Goal: Find specific page/section: Find specific page/section

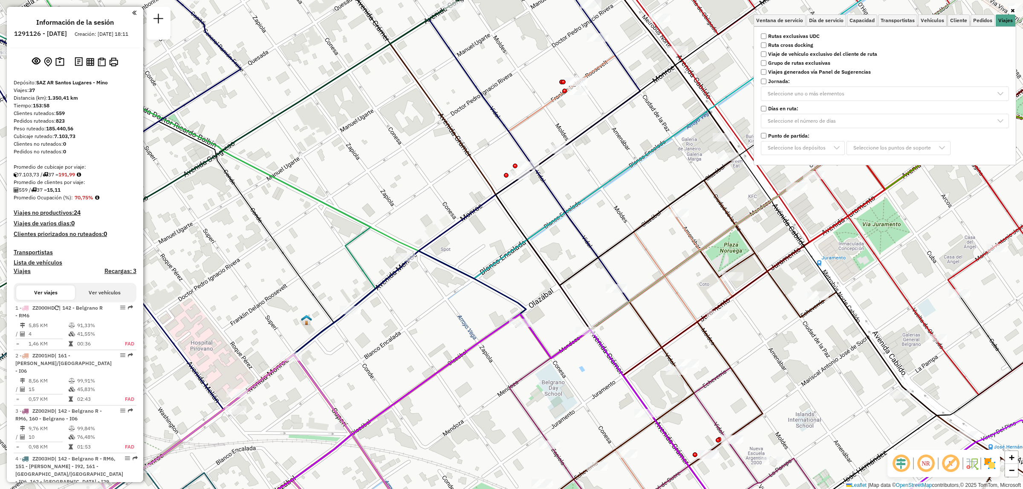
click at [627, 321] on div "Ventana de servicio Día de servicio Capacidad Transportistas Vehículos Cliente …" at bounding box center [511, 244] width 1023 height 489
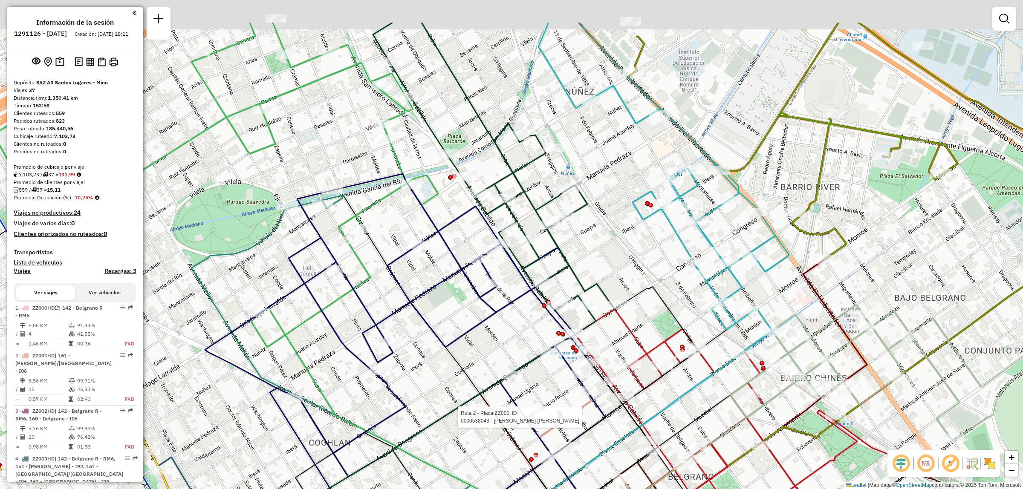
drag, startPoint x: 600, startPoint y: 166, endPoint x: 610, endPoint y: 239, distance: 73.1
click at [610, 239] on div "Ruta 2 - Placa ZZ001HD 0000538043 - [PERSON_NAME] [PERSON_NAME] Ventana de serv…" at bounding box center [511, 244] width 1023 height 489
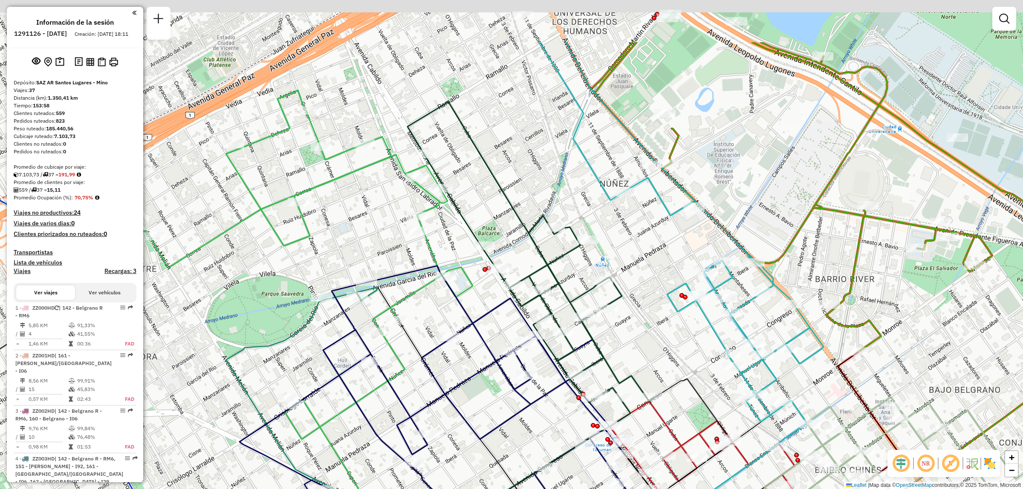
drag, startPoint x: 595, startPoint y: 142, endPoint x: 625, endPoint y: 275, distance: 136.7
click at [626, 276] on div "Ruta 2 - Placa ZZ001HD 0000538043 - [PERSON_NAME] [PERSON_NAME] Ventana de serv…" at bounding box center [511, 244] width 1023 height 489
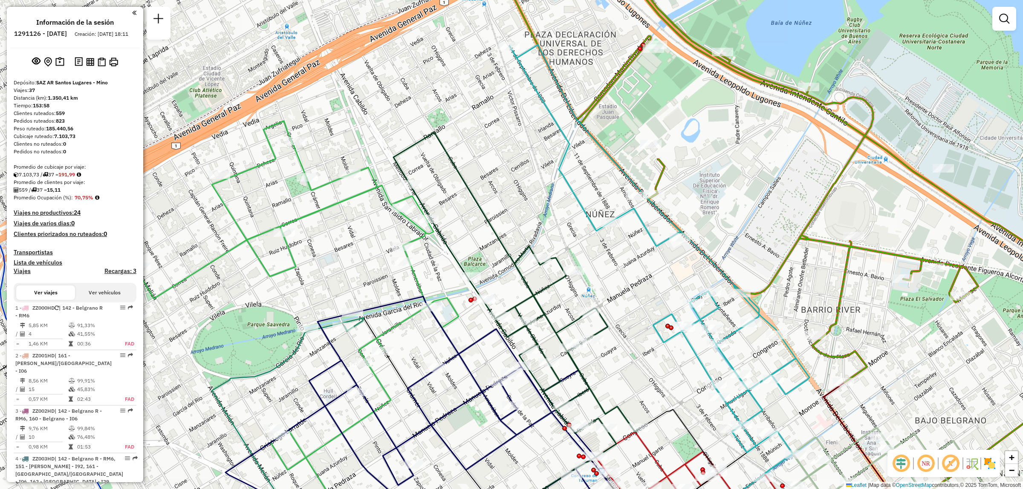
drag, startPoint x: 654, startPoint y: 357, endPoint x: 555, endPoint y: 203, distance: 183.5
click at [556, 205] on div "Ruta 2 - Placa ZZ001HD 0000538043 - [PERSON_NAME] [PERSON_NAME] Ventana de serv…" at bounding box center [511, 244] width 1023 height 489
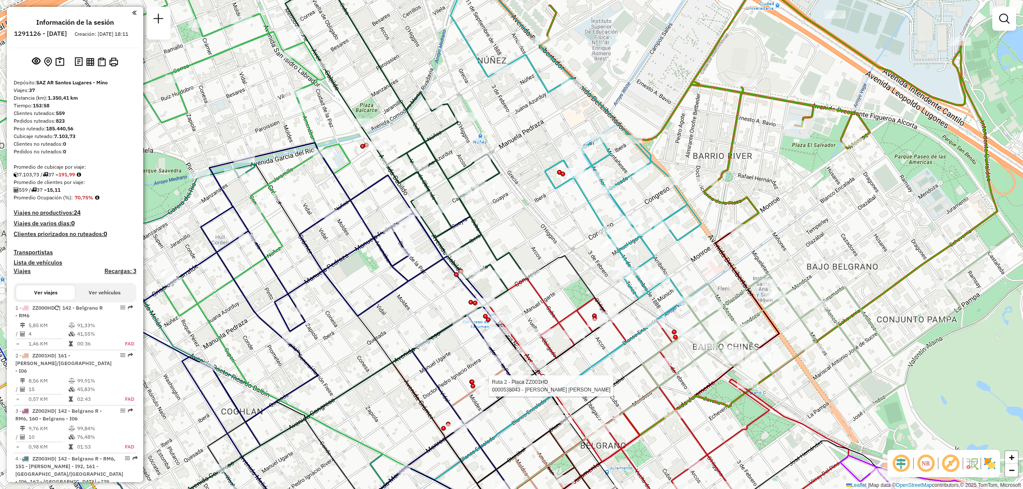
click at [604, 379] on div "Ruta 2 - Placa ZZ001HD 0000538043 - [PERSON_NAME] [PERSON_NAME] Ventana de serv…" at bounding box center [511, 244] width 1023 height 489
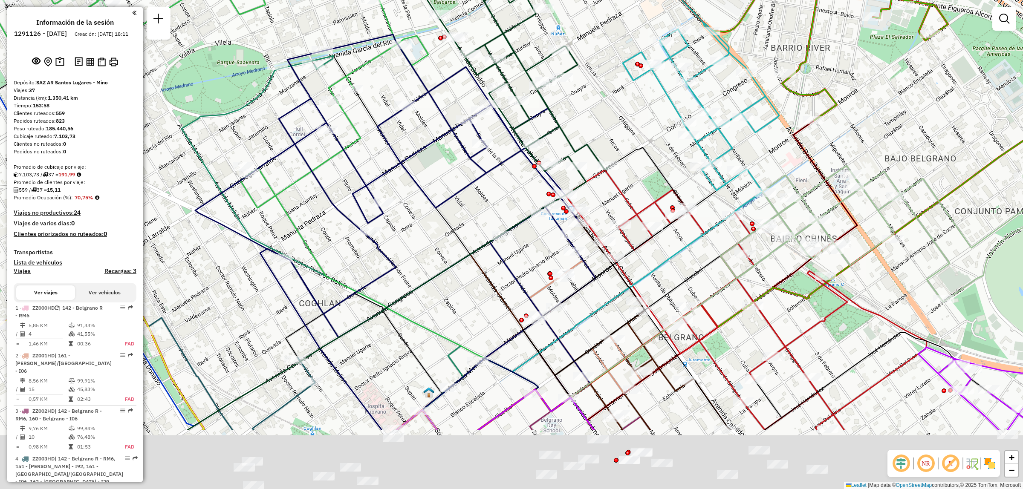
drag, startPoint x: 605, startPoint y: 378, endPoint x: 697, endPoint y: 237, distance: 168.2
click at [696, 244] on div "Ventana de servicio Día de servicio Capacidad Transportistas Vehículos Cliente …" at bounding box center [511, 244] width 1023 height 489
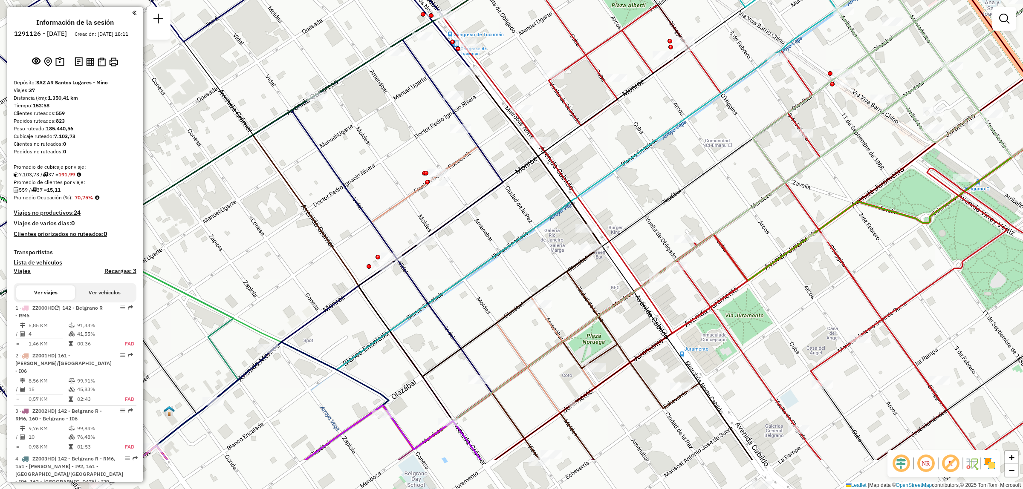
drag, startPoint x: 621, startPoint y: 419, endPoint x: 602, endPoint y: 316, distance: 104.4
click at [602, 316] on div "Ventana de servicio Día de servicio Capacidad Transportistas Vehículos Cliente …" at bounding box center [511, 244] width 1023 height 489
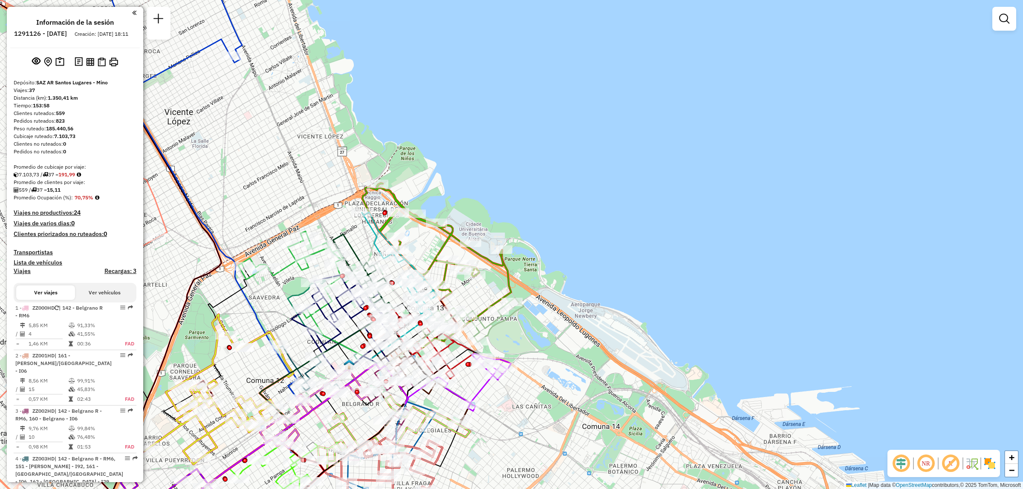
drag, startPoint x: 261, startPoint y: 309, endPoint x: 610, endPoint y: 243, distance: 355.8
click at [610, 243] on div "Ventana de servicio Día de servicio Capacidad Transportistas Vehículos Cliente …" at bounding box center [511, 244] width 1023 height 489
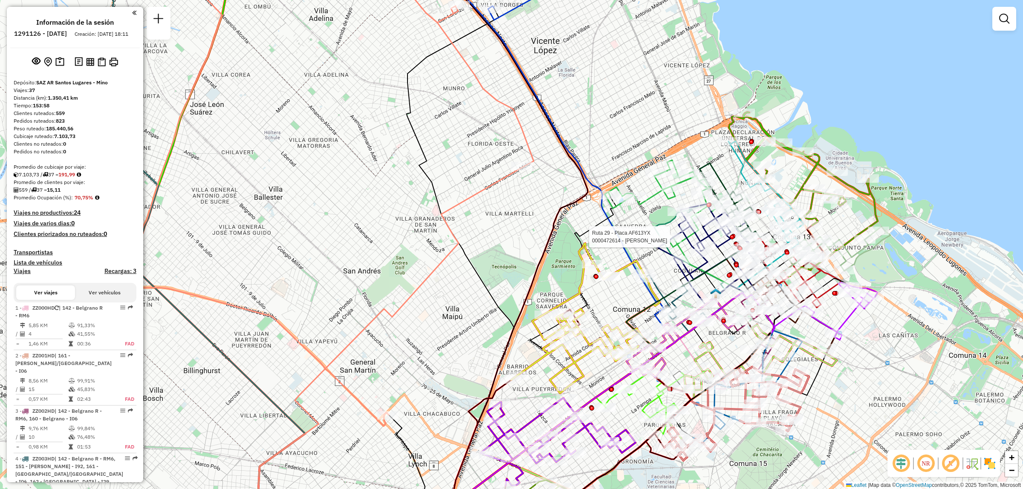
drag, startPoint x: 441, startPoint y: 245, endPoint x: 567, endPoint y: 372, distance: 179.0
click at [567, 372] on div "Ruta 29 - Placa AF613YX 0000472614 - [PERSON_NAME] Ventana de servicio Día de s…" at bounding box center [511, 244] width 1023 height 489
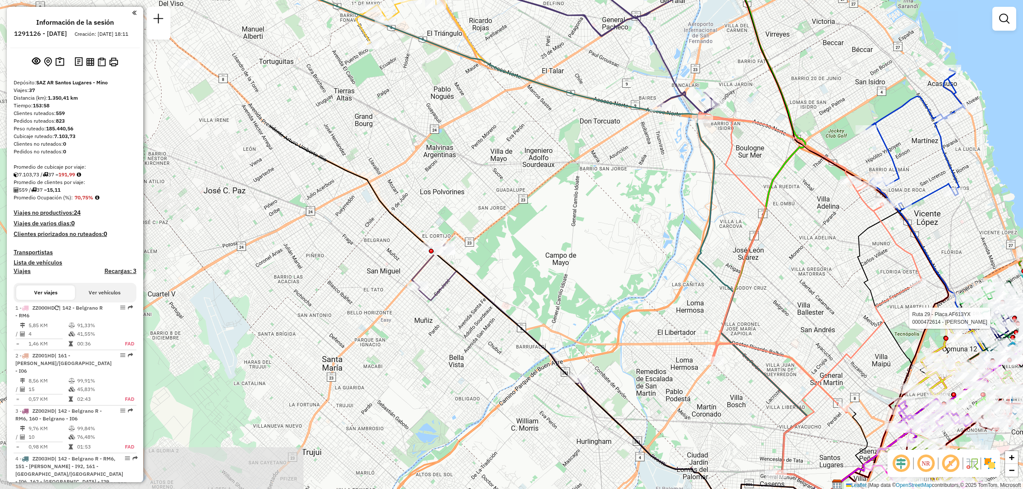
drag, startPoint x: 278, startPoint y: 199, endPoint x: 650, endPoint y: 173, distance: 372.6
click at [650, 173] on div "Ruta 29 - Placa AF613YX 0000472614 - [PERSON_NAME] Ventana de servicio Día de s…" at bounding box center [511, 244] width 1023 height 489
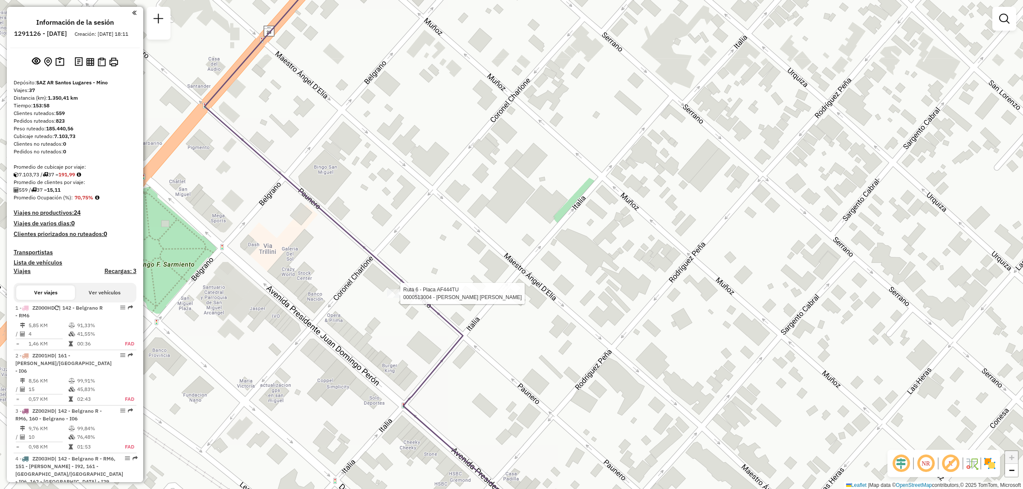
click at [406, 298] on div at bounding box center [397, 293] width 21 height 9
select select "**********"
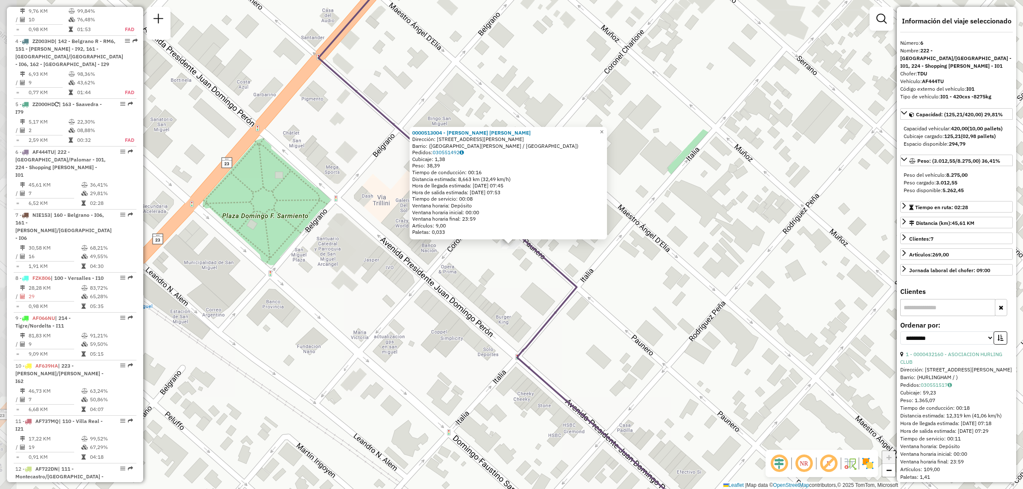
scroll to position [557, 0]
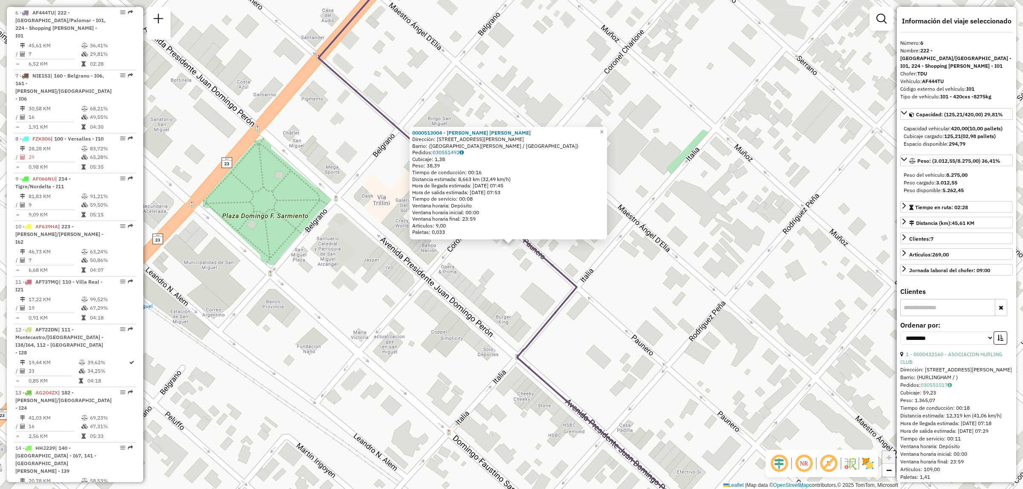
drag, startPoint x: 370, startPoint y: 240, endPoint x: 321, endPoint y: 127, distance: 123.7
click at [357, 220] on div "0000513004 - [PERSON_NAME] [PERSON_NAME] Dirección: [STREET_ADDRESS][PERSON_NAM…" at bounding box center [511, 244] width 1023 height 489
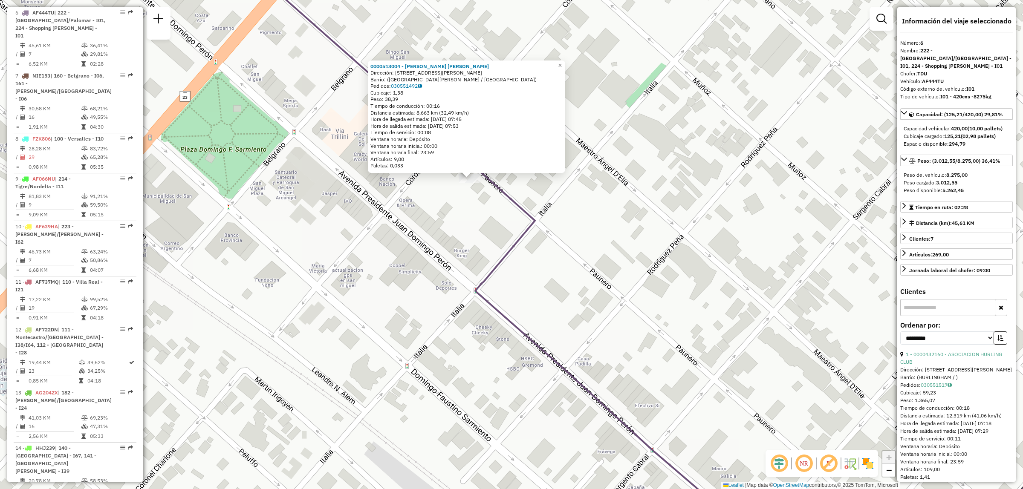
click at [407, 238] on div "0000513004 - [PERSON_NAME] [PERSON_NAME] Dirección: [STREET_ADDRESS][PERSON_NAM…" at bounding box center [511, 244] width 1023 height 489
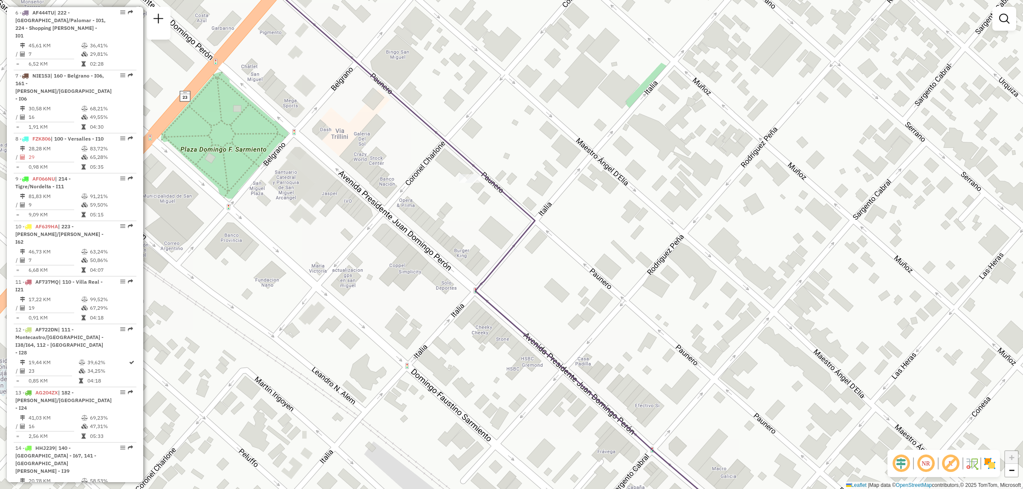
click at [446, 234] on div "Ventana de servicio Día de servicio Capacidad Transportistas Vehículos Cliente …" at bounding box center [511, 244] width 1023 height 489
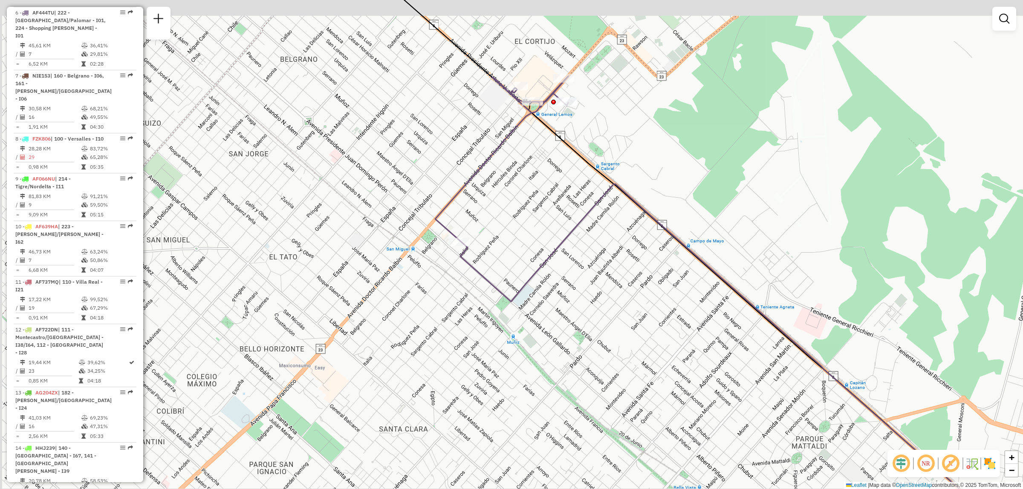
drag, startPoint x: 457, startPoint y: 163, endPoint x: 346, endPoint y: 325, distance: 196.5
click at [344, 329] on div "Ventana de servicio Día de servicio Capacidad Transportistas Vehículos Cliente …" at bounding box center [511, 244] width 1023 height 489
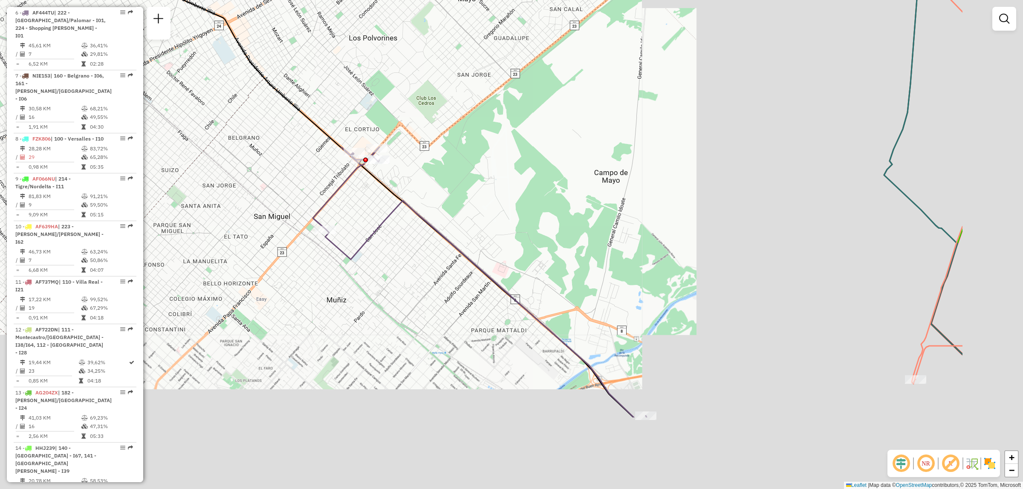
drag, startPoint x: 500, startPoint y: 264, endPoint x: 467, endPoint y: 199, distance: 73.0
click at [392, 145] on div "Ventana de servicio Día de servicio Capacidad Transportistas Vehículos Cliente …" at bounding box center [511, 244] width 1023 height 489
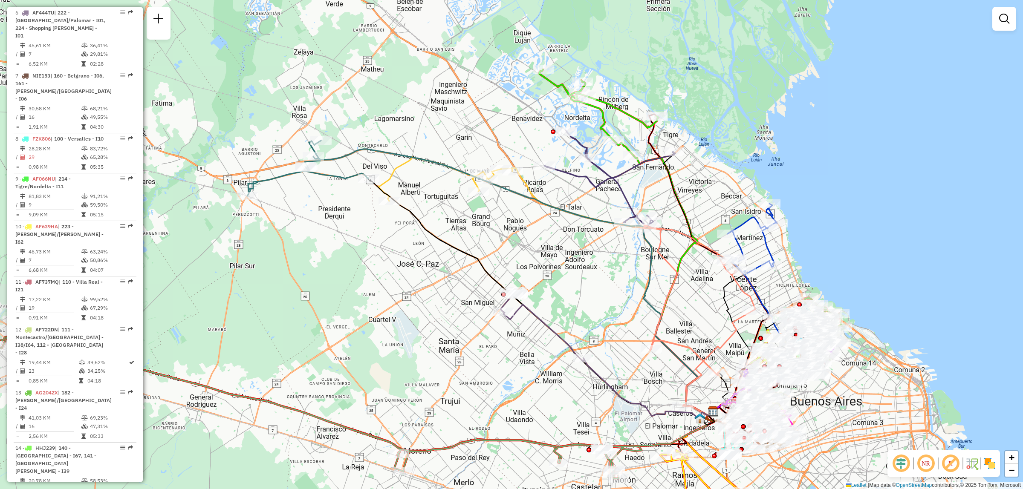
drag, startPoint x: 411, startPoint y: 352, endPoint x: 413, endPoint y: 346, distance: 6.1
click at [413, 346] on div "Ventana de servicio Día de servicio Capacidad Transportistas Vehículos Cliente …" at bounding box center [511, 244] width 1023 height 489
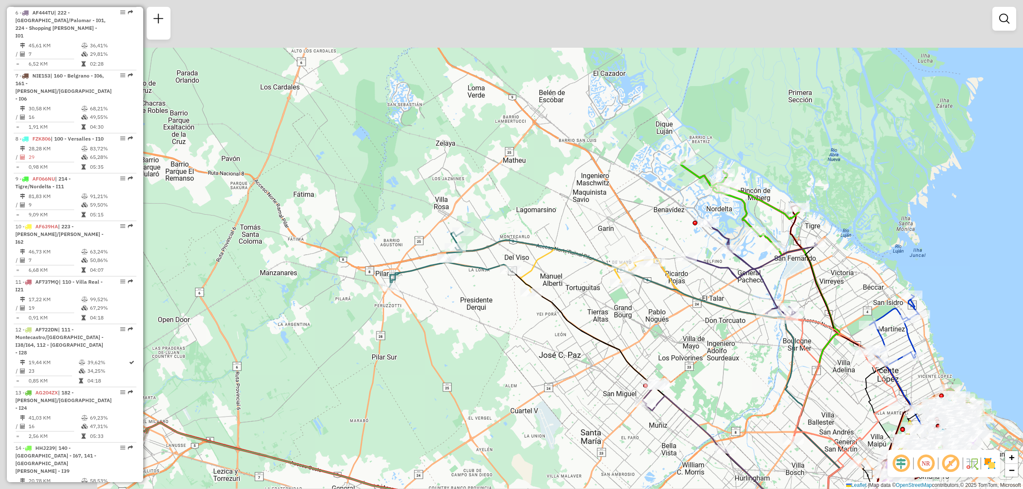
drag, startPoint x: 518, startPoint y: 294, endPoint x: 522, endPoint y: 310, distance: 16.6
click at [569, 331] on div "Ventana de servicio Día de servicio Capacidad Transportistas Vehículos Cliente …" at bounding box center [511, 244] width 1023 height 489
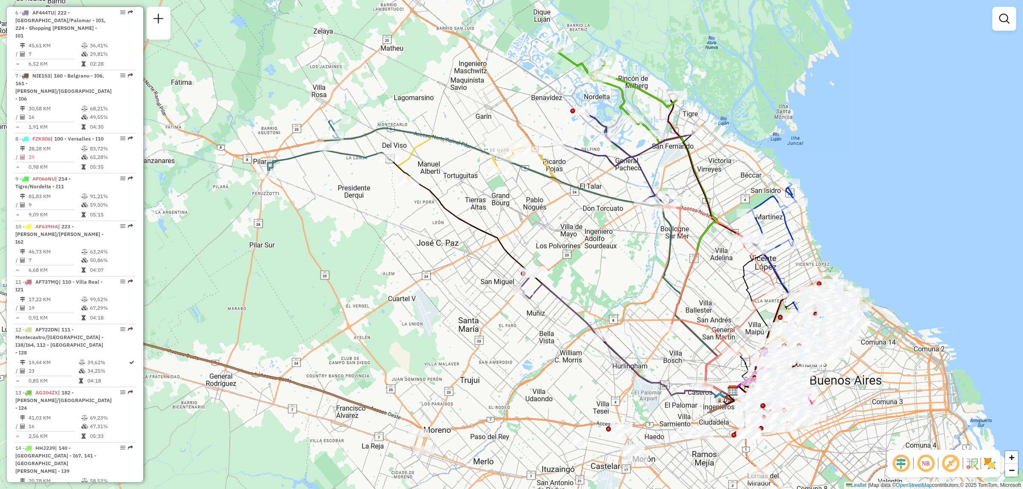
drag, startPoint x: 357, startPoint y: 267, endPoint x: 228, endPoint y: 145, distance: 177.0
click at [228, 145] on div "Ventana de servicio Día de servicio Capacidad Transportistas Vehículos Cliente …" at bounding box center [511, 244] width 1023 height 489
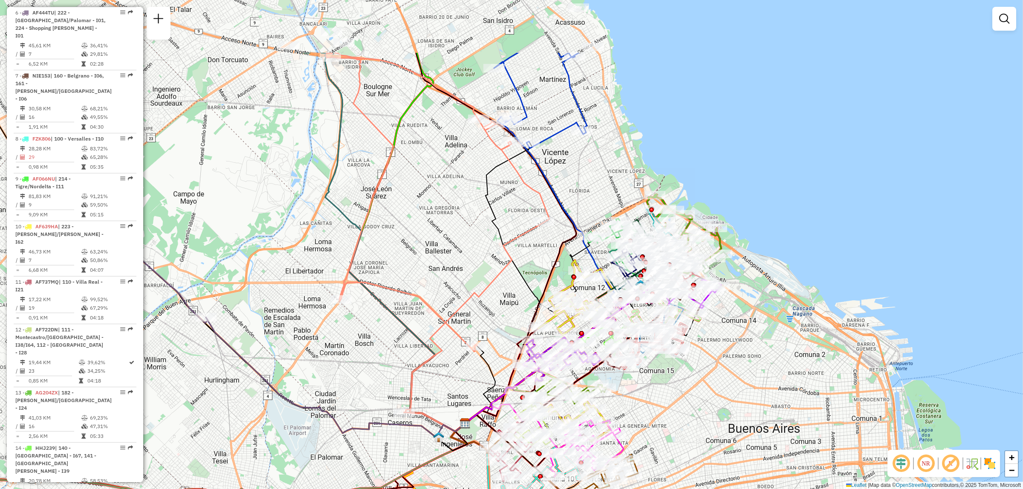
drag, startPoint x: 775, startPoint y: 277, endPoint x: 653, endPoint y: 378, distance: 158.6
click at [653, 378] on div "Ventana de servicio Día de servicio Capacidad Transportistas Vehículos Cliente …" at bounding box center [511, 244] width 1023 height 489
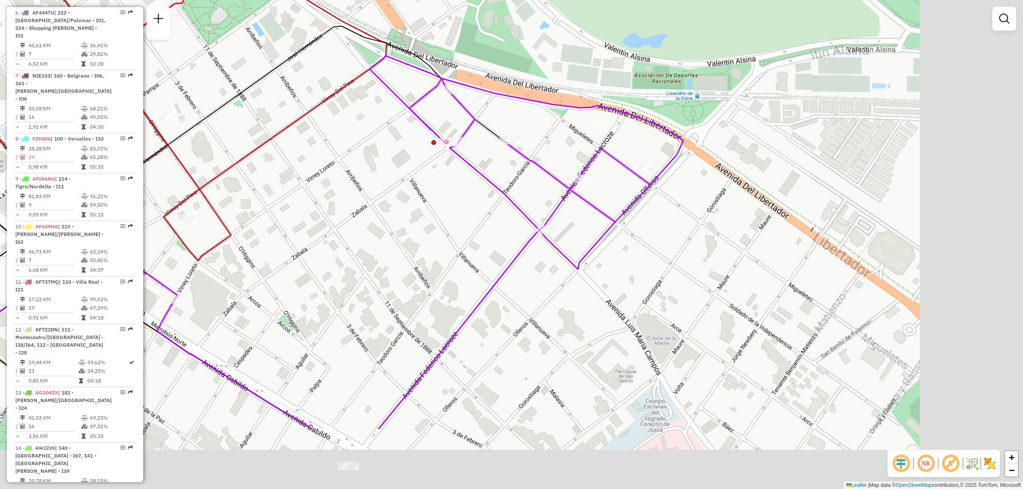
drag, startPoint x: 772, startPoint y: 339, endPoint x: 618, endPoint y: 251, distance: 177.2
click at [618, 251] on div "Ruta 7 - Placa NIE153 0000473785 - [PERSON_NAME] N Ventana de servicio Día de s…" at bounding box center [511, 244] width 1023 height 489
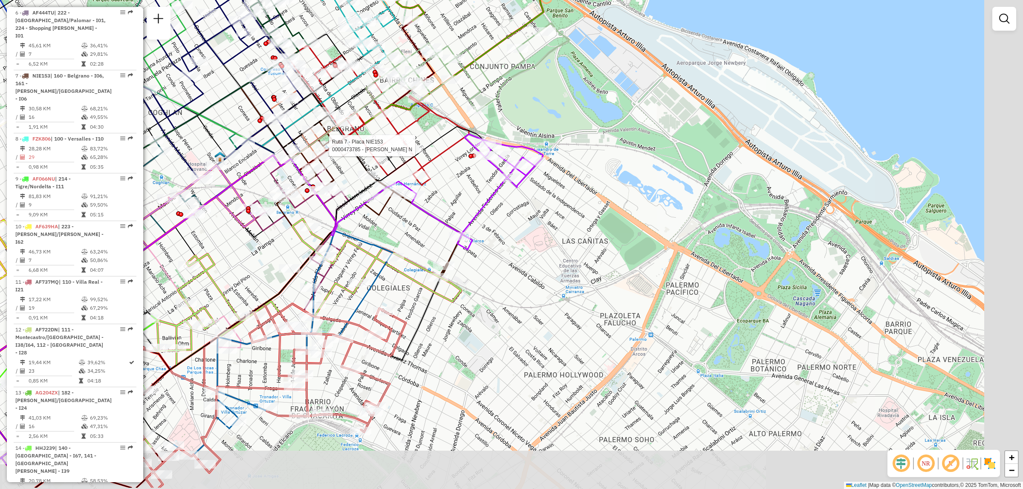
drag, startPoint x: 618, startPoint y: 253, endPoint x: 528, endPoint y: 211, distance: 99.8
click at [528, 211] on div "Ruta 7 - Placa NIE153 0000473785 - [PERSON_NAME] N Ventana de servicio Día de s…" at bounding box center [511, 244] width 1023 height 489
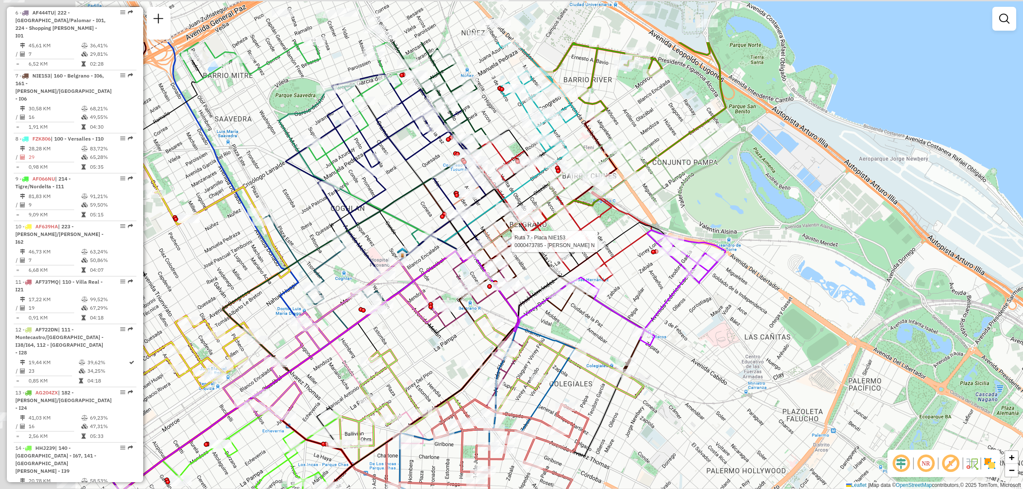
drag, startPoint x: 289, startPoint y: 174, endPoint x: 472, endPoint y: 267, distance: 206.1
click at [472, 267] on icon at bounding box center [339, 387] width 520 height 273
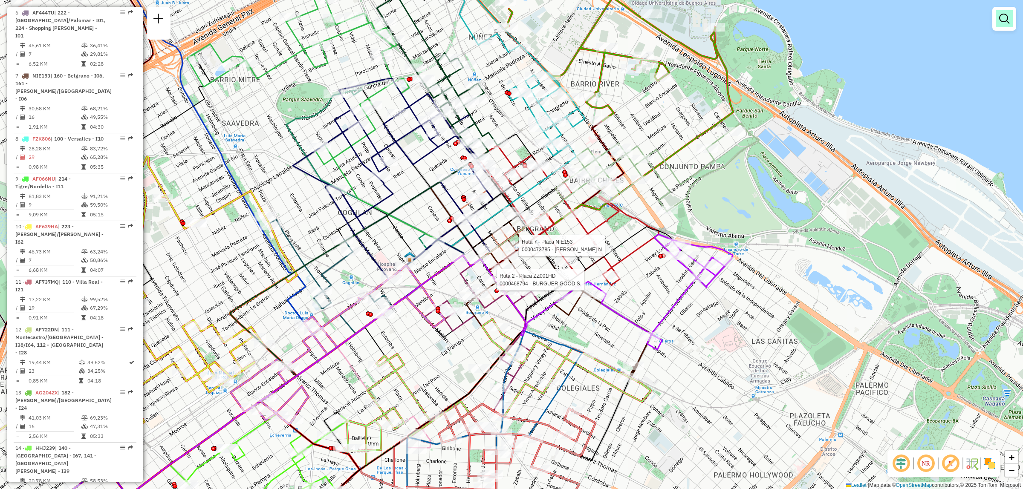
click at [1002, 20] on em at bounding box center [1004, 19] width 10 height 10
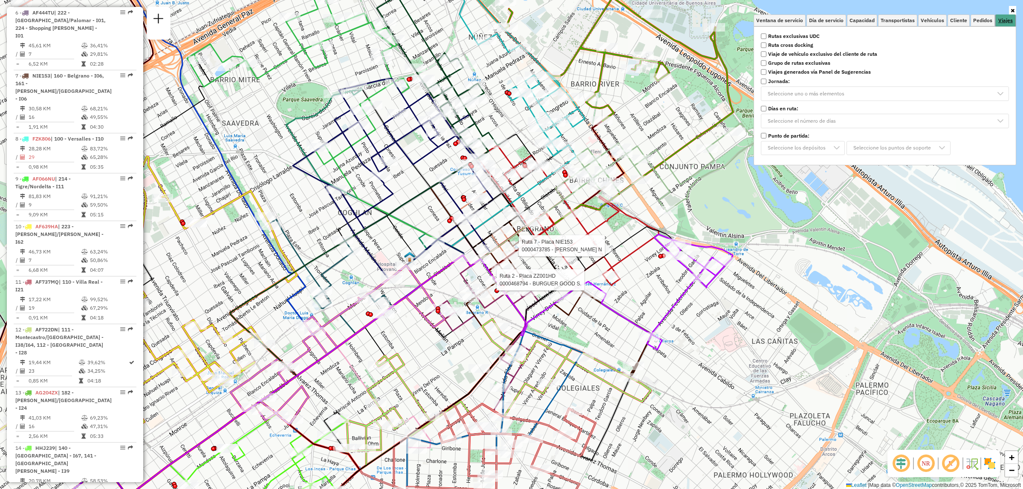
click at [1002, 21] on span "Viajes" at bounding box center [1005, 20] width 14 height 5
click at [805, 34] on strong "Rutas exclusivas UDC" at bounding box center [794, 36] width 52 height 8
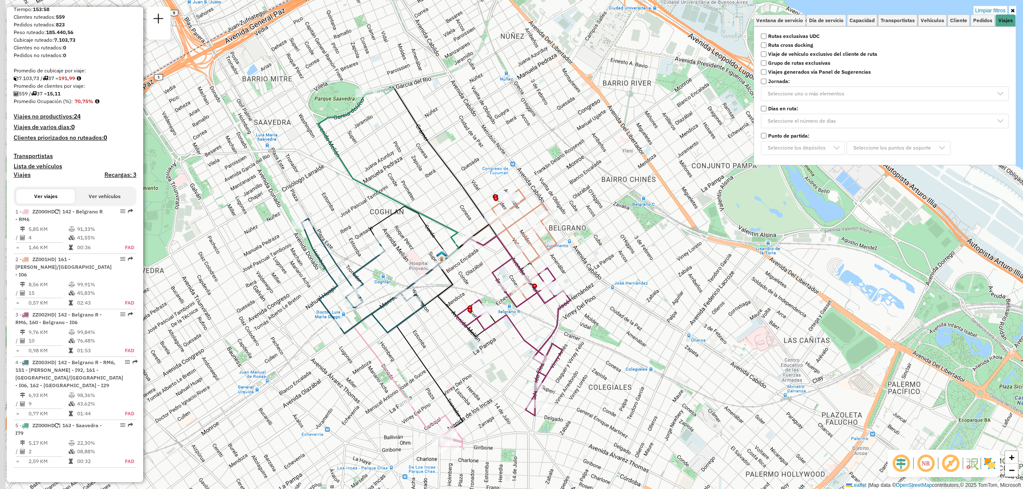
drag, startPoint x: 369, startPoint y: 220, endPoint x: 649, endPoint y: 244, distance: 281.1
click at [656, 269] on div "Limpiar filtros Ventana de servicio Día de servicio Capacidad Transportistas Ve…" at bounding box center [511, 244] width 1023 height 489
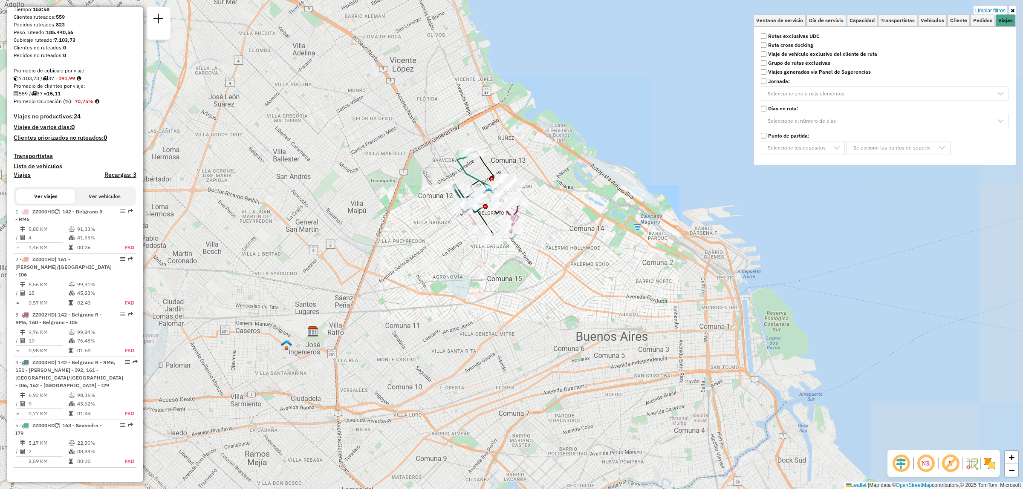
drag, startPoint x: 352, startPoint y: 188, endPoint x: 603, endPoint y: 355, distance: 302.2
click at [595, 355] on div "Limpiar filtros Ventana de servicio Día de servicio Capacidad Transportistas Ve…" at bounding box center [511, 244] width 1023 height 489
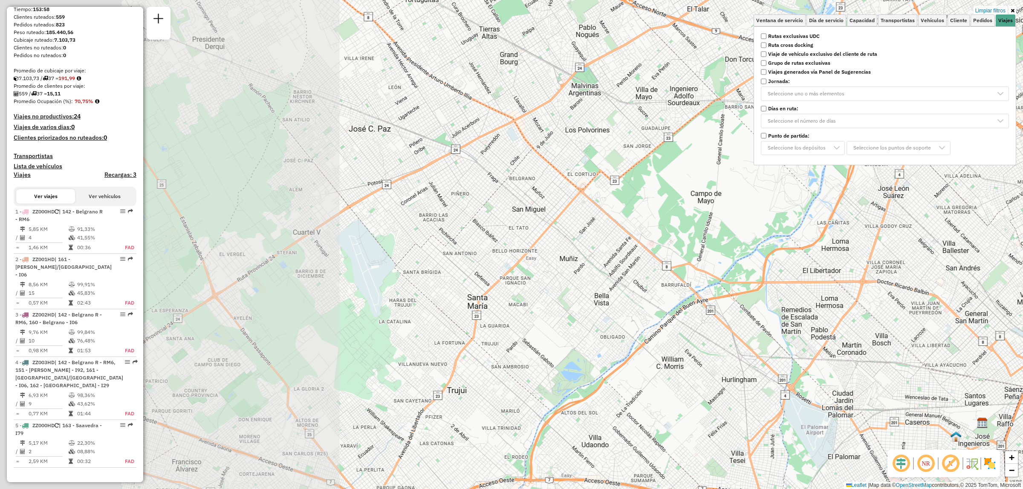
drag, startPoint x: 291, startPoint y: 248, endPoint x: 642, endPoint y: 160, distance: 361.9
click at [642, 160] on div "Limpiar filtros Ventana de servicio Día de servicio Capacidad Transportistas Ve…" at bounding box center [511, 244] width 1023 height 489
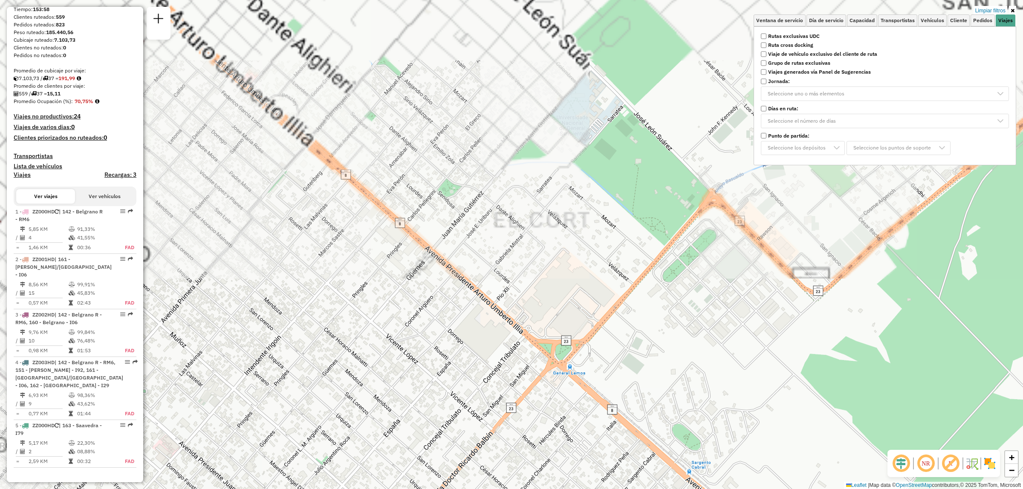
drag, startPoint x: 563, startPoint y: 96, endPoint x: 563, endPoint y: 263, distance: 167.1
click at [565, 266] on div "Limpiar filtros Ventana de servicio Día de servicio Capacidad Transportistas Ve…" at bounding box center [511, 244] width 1023 height 489
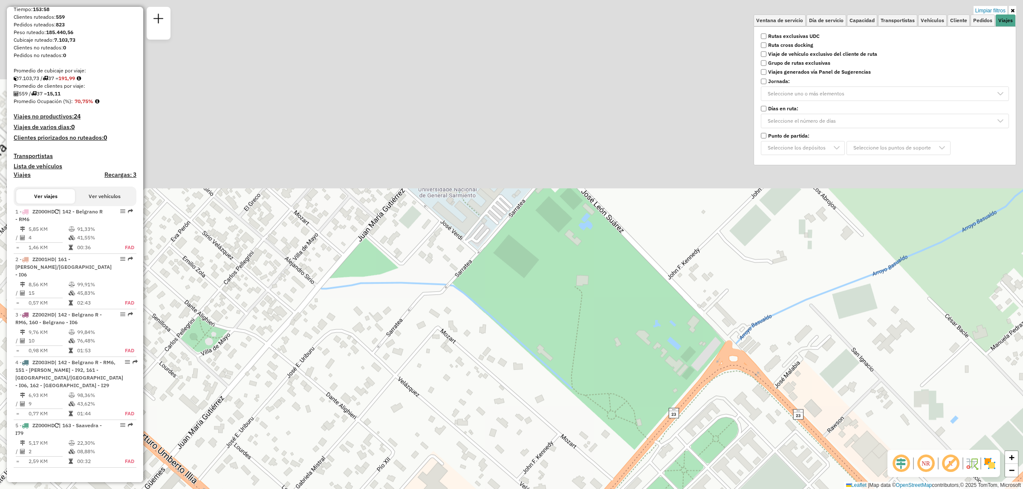
drag, startPoint x: 641, startPoint y: 202, endPoint x: 552, endPoint y: 399, distance: 216.3
click at [552, 399] on div "Limpiar filtros Ventana de servicio Día de servicio Capacidad Transportistas Ve…" at bounding box center [511, 244] width 1023 height 489
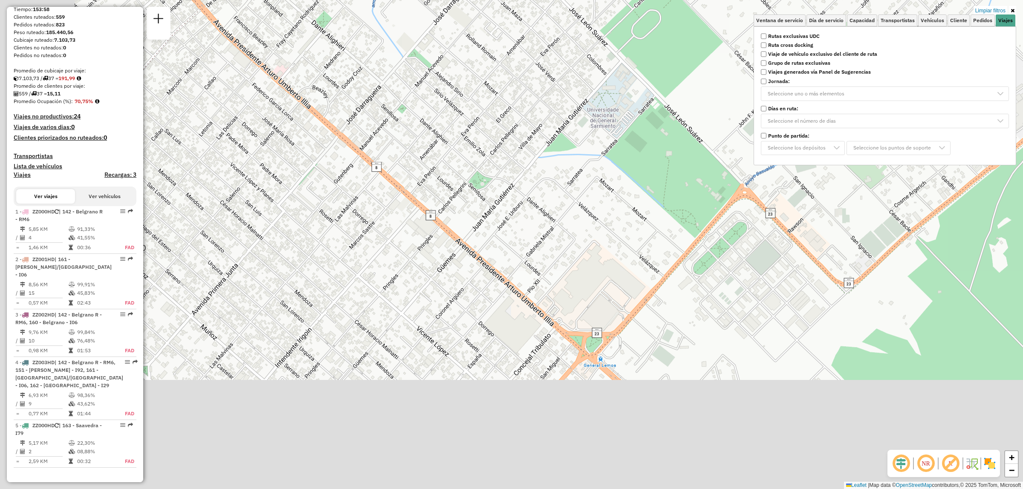
drag, startPoint x: 420, startPoint y: 402, endPoint x: 567, endPoint y: 231, distance: 225.8
click at [567, 231] on div "Limpiar filtros Ventana de servicio Día de servicio Capacidad Transportistas Ve…" at bounding box center [511, 244] width 1023 height 489
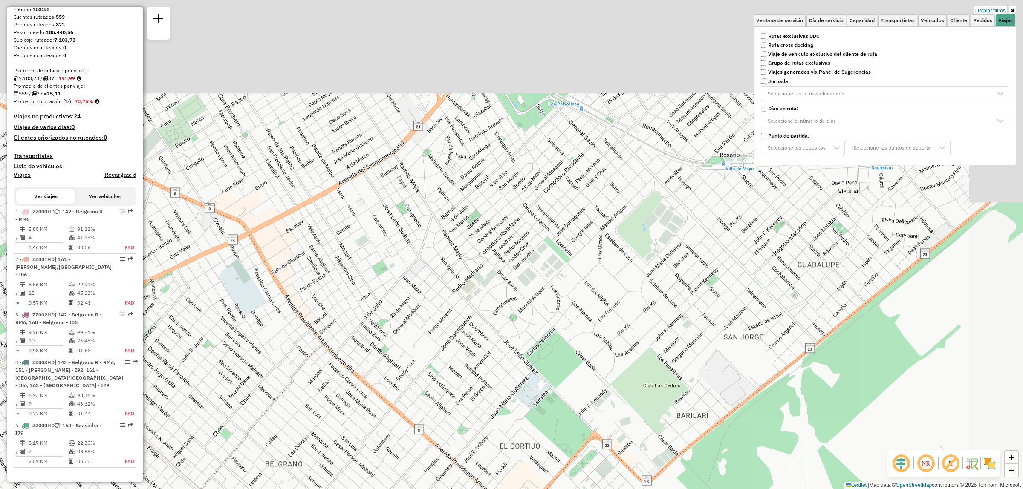
drag, startPoint x: 535, startPoint y: 191, endPoint x: 486, endPoint y: 325, distance: 142.8
click at [486, 325] on div "Limpiar filtros Ventana de servicio Día de servicio Capacidad Transportistas Ve…" at bounding box center [511, 244] width 1023 height 489
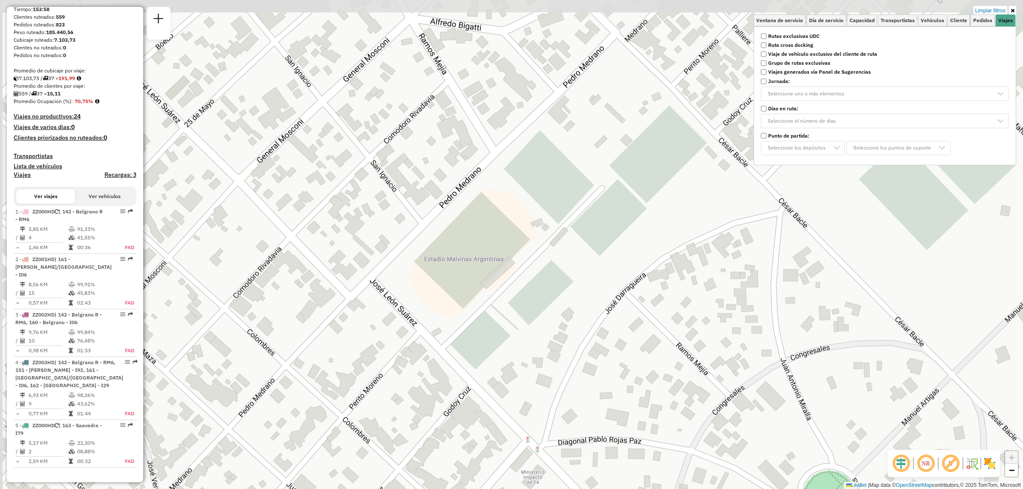
drag, startPoint x: 347, startPoint y: 250, endPoint x: 438, endPoint y: 272, distance: 93.9
click at [438, 272] on div "Limpiar filtros Ventana de servicio Día de servicio Capacidad Transportistas Ve…" at bounding box center [511, 244] width 1023 height 489
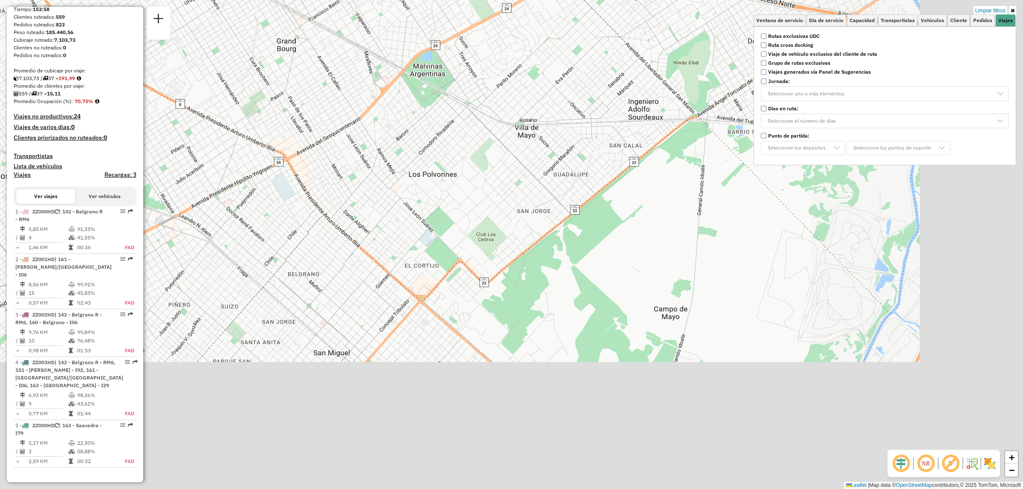
drag, startPoint x: 702, startPoint y: 403, endPoint x: 367, endPoint y: 135, distance: 429.3
click at [391, 162] on div "Limpiar filtros Ventana de servicio Día de servicio Capacidad Transportistas Ve…" at bounding box center [511, 244] width 1023 height 489
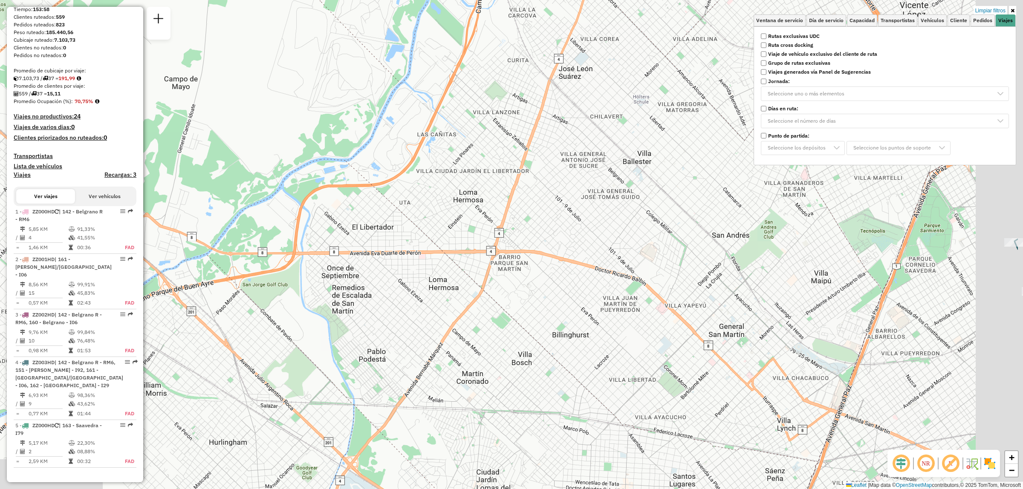
drag, startPoint x: 651, startPoint y: 251, endPoint x: 387, endPoint y: 295, distance: 267.5
click at [388, 295] on div "Limpiar filtros Ventana de servicio Día de servicio Capacidad Transportistas Ve…" at bounding box center [511, 244] width 1023 height 489
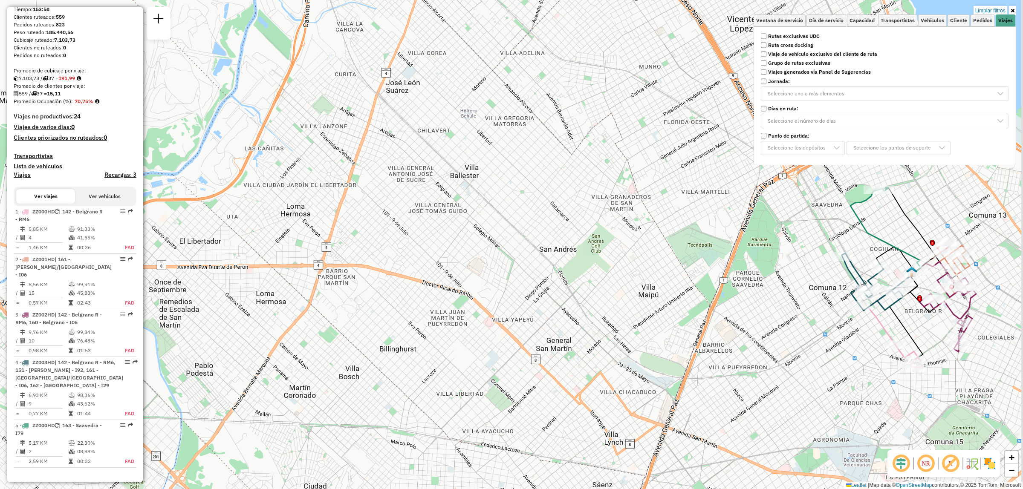
drag, startPoint x: 690, startPoint y: 290, endPoint x: 399, endPoint y: 190, distance: 307.9
click at [399, 189] on div "Limpiar filtros Ventana de servicio Día de servicio Capacidad Transportistas Ve…" at bounding box center [511, 244] width 1023 height 489
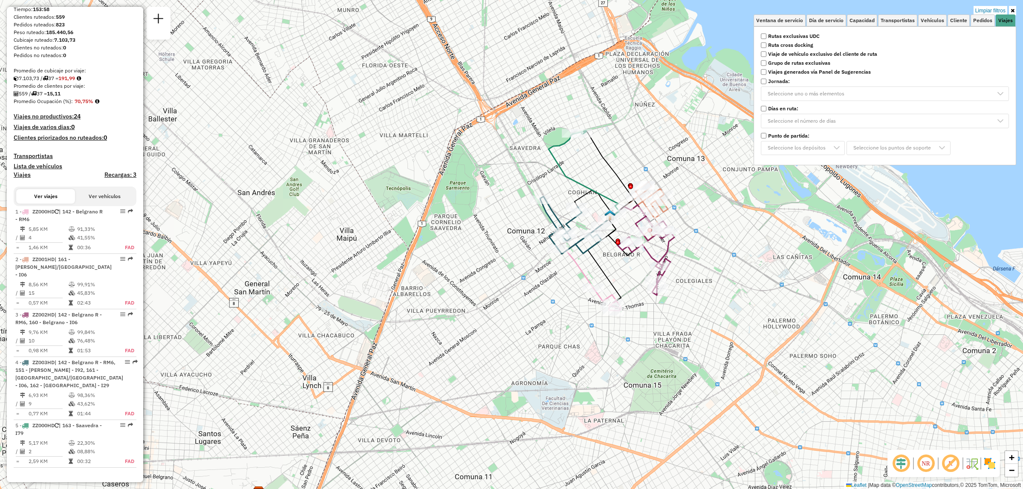
drag, startPoint x: 653, startPoint y: 168, endPoint x: 596, endPoint y: 222, distance: 79.3
click at [597, 222] on div "Limpiar filtros Ventana de servicio Día de servicio Capacidad Transportistas Ve…" at bounding box center [511, 244] width 1023 height 489
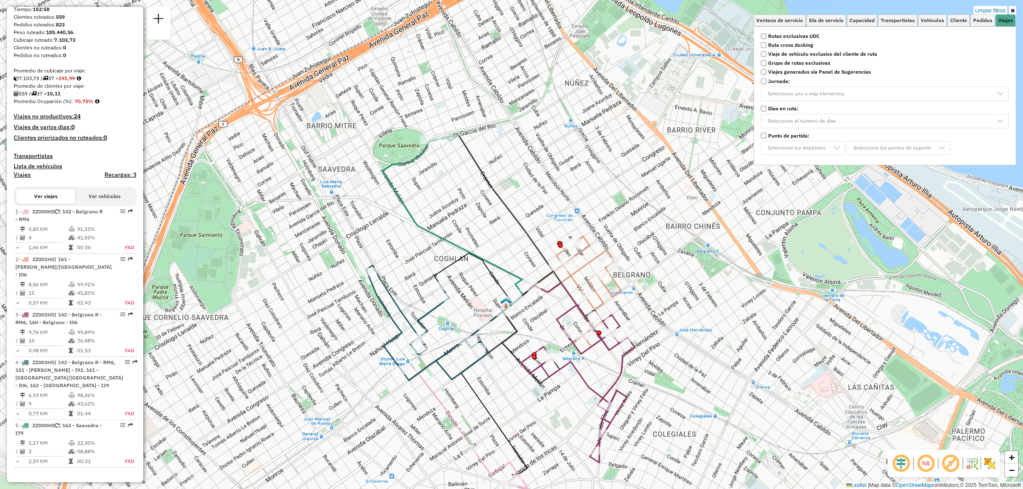
drag, startPoint x: 491, startPoint y: 371, endPoint x: 513, endPoint y: 331, distance: 45.0
click at [513, 332] on div "Limpiar filtros Ventana de servicio Día de servicio Capacidad Transportistas Ve…" at bounding box center [511, 244] width 1023 height 489
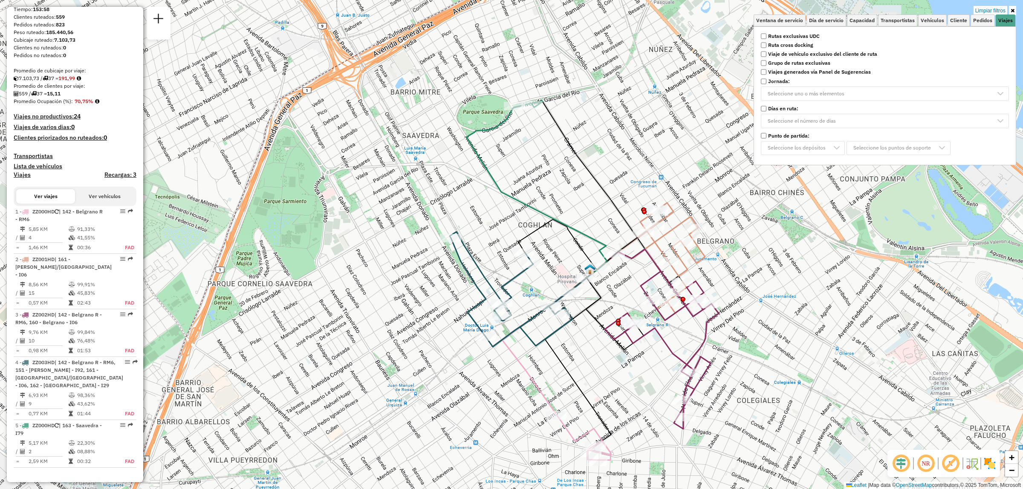
click at [1013, 9] on icon at bounding box center [1013, 10] width 4 height 5
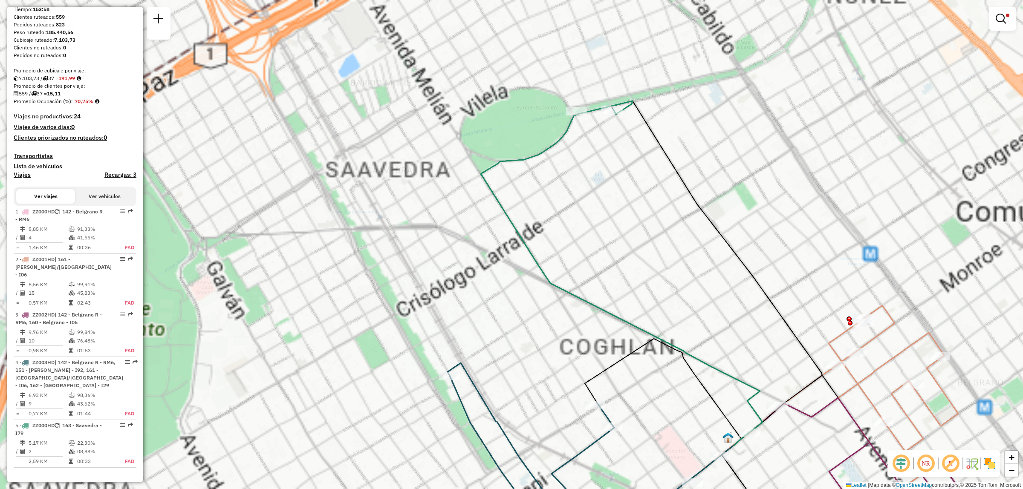
drag, startPoint x: 608, startPoint y: 373, endPoint x: 597, endPoint y: 225, distance: 149.2
click at [597, 339] on icon at bounding box center [663, 392] width 156 height 107
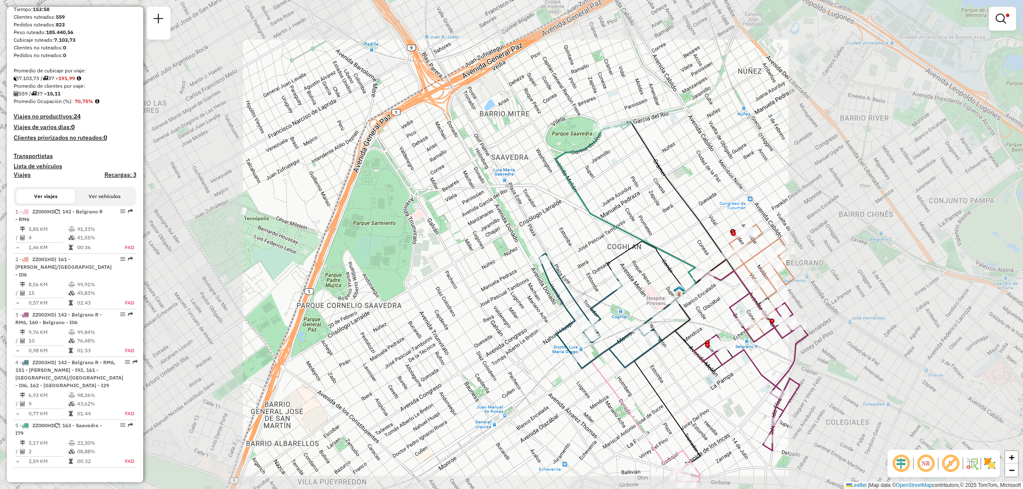
drag, startPoint x: 667, startPoint y: 373, endPoint x: 621, endPoint y: 277, distance: 106.4
click at [619, 286] on div "Limpiar filtros Ventana de servicio Día de servicio Capacidad Transportistas Ve…" at bounding box center [511, 244] width 1023 height 489
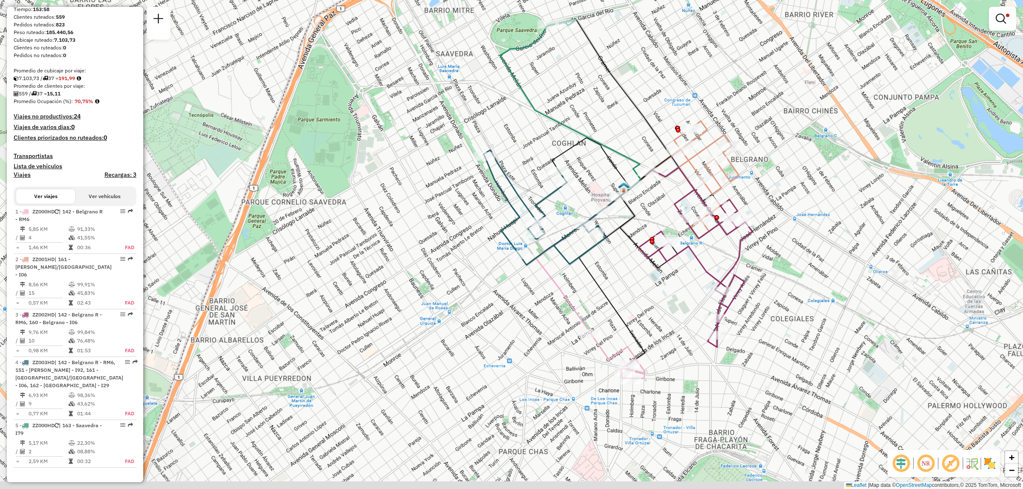
click at [627, 289] on div "Limpiar filtros Ventana de servicio Día de servicio Capacidad Transportistas Ve…" at bounding box center [511, 244] width 1023 height 489
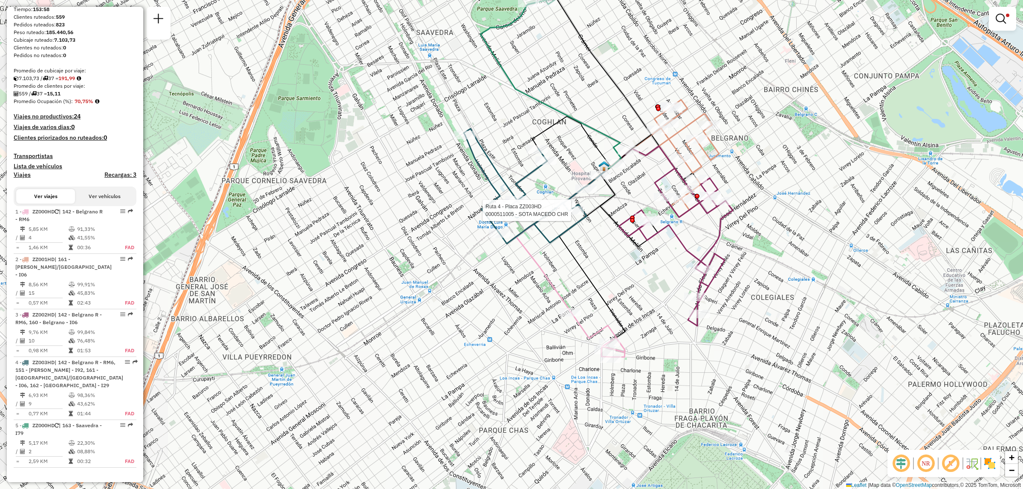
drag, startPoint x: 563, startPoint y: 172, endPoint x: 547, endPoint y: 160, distance: 19.5
click at [561, 176] on div "Ruta 4 - Placa ZZ003HD 0000511005 - SOTA [PERSON_NAME] CHR Limpiar filtros Vent…" at bounding box center [511, 244] width 1023 height 489
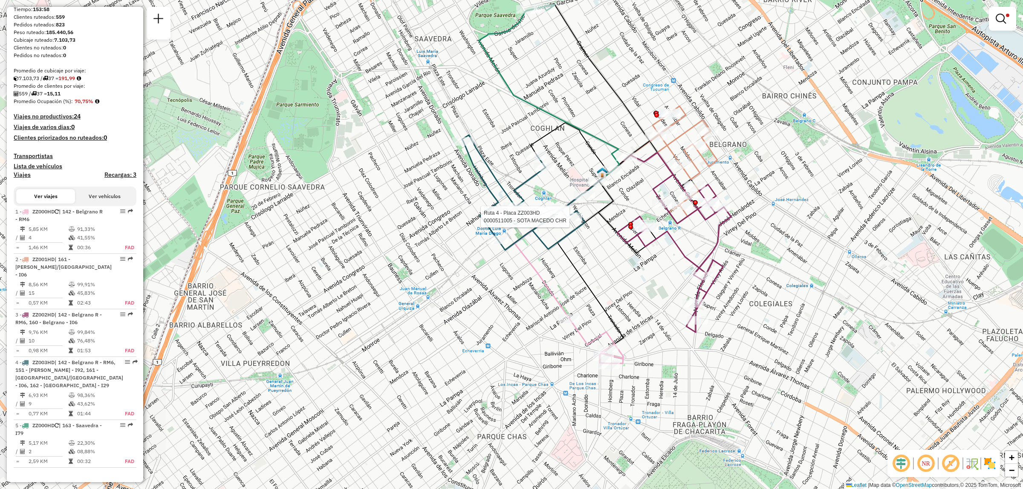
drag, startPoint x: 551, startPoint y: 72, endPoint x: 542, endPoint y: 105, distance: 34.3
click at [542, 105] on div "Ruta 4 - Placa ZZ003HD 0000511005 - SOTA [PERSON_NAME] CHR Ruta 4 - Placa ZZ003…" at bounding box center [511, 244] width 1023 height 489
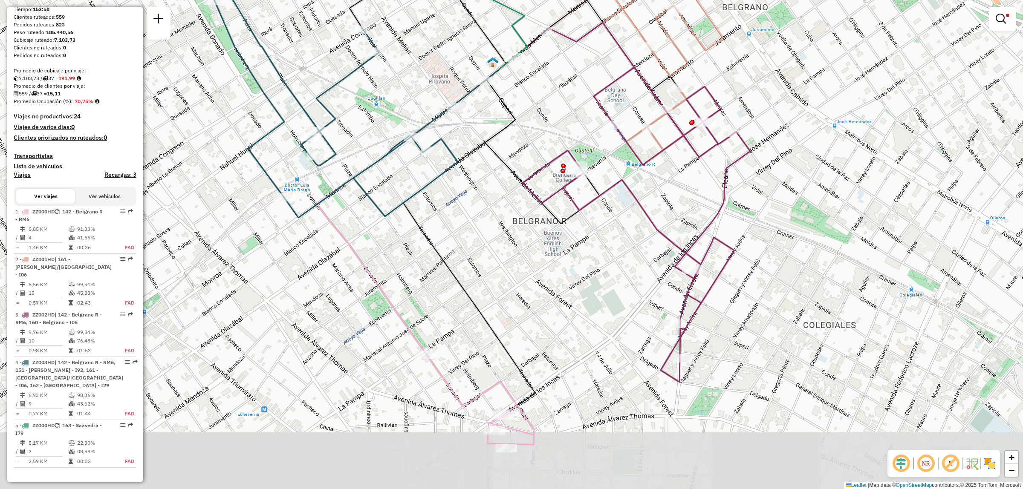
drag, startPoint x: 659, startPoint y: 272, endPoint x: 614, endPoint y: 193, distance: 90.5
click at [614, 193] on div "Limpiar filtros Ventana de servicio Día de servicio Capacidad Transportistas Ve…" at bounding box center [511, 244] width 1023 height 489
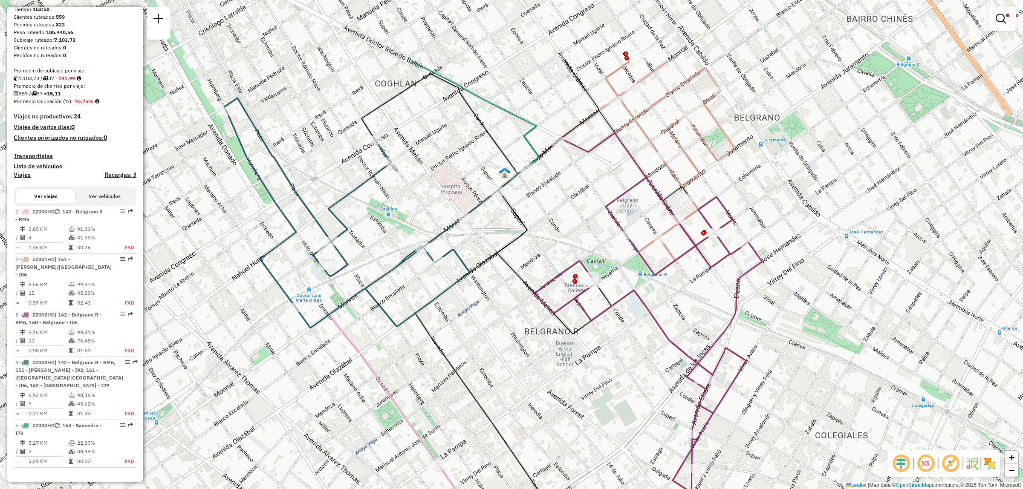
drag, startPoint x: 662, startPoint y: 195, endPoint x: 674, endPoint y: 303, distance: 109.0
click at [674, 306] on div "Limpiar filtros Ventana de servicio Día de servicio Capacidad Transportistas Ve…" at bounding box center [511, 244] width 1023 height 489
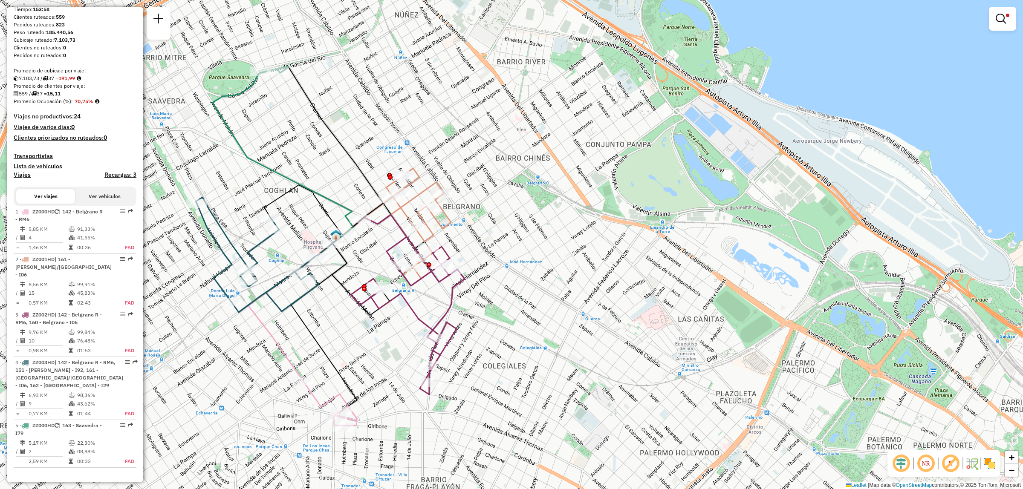
drag, startPoint x: 472, startPoint y: 272, endPoint x: 412, endPoint y: 295, distance: 64.4
click at [412, 295] on div "Limpiar filtros Ventana de servicio Día de servicio Capacidad Transportistas Ve…" at bounding box center [511, 244] width 1023 height 489
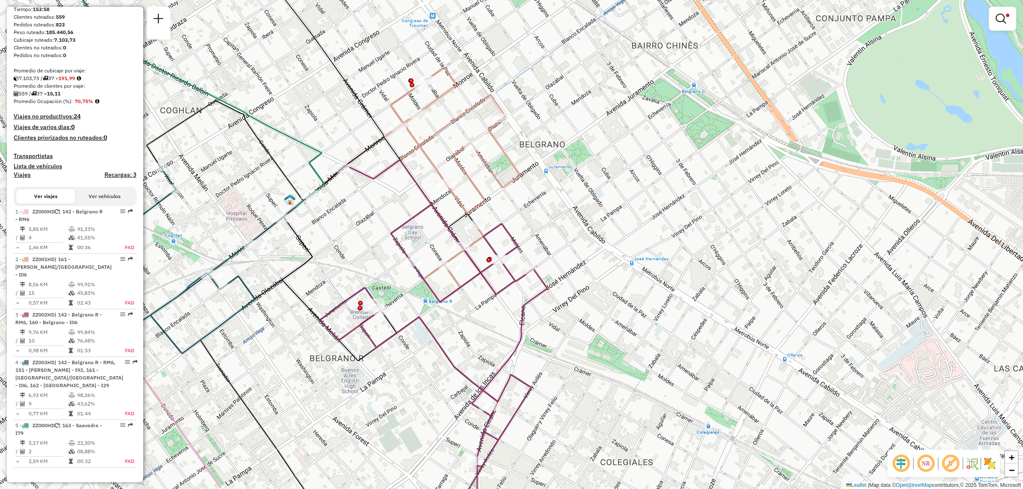
drag, startPoint x: 266, startPoint y: 247, endPoint x: 363, endPoint y: 194, distance: 110.5
click at [363, 194] on div "Limpiar filtros Ventana de servicio Día de servicio Capacidad Transportistas Ve…" at bounding box center [511, 244] width 1023 height 489
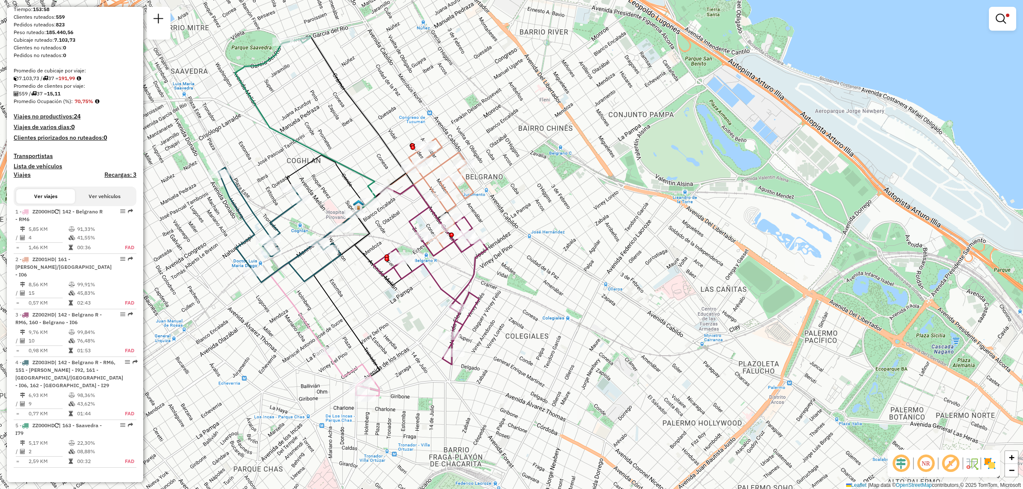
drag, startPoint x: 525, startPoint y: 322, endPoint x: 627, endPoint y: 226, distance: 139.9
click at [657, 214] on div "Limpiar filtros Ventana de servicio Día de servicio Capacidad Transportistas Ve…" at bounding box center [511, 244] width 1023 height 489
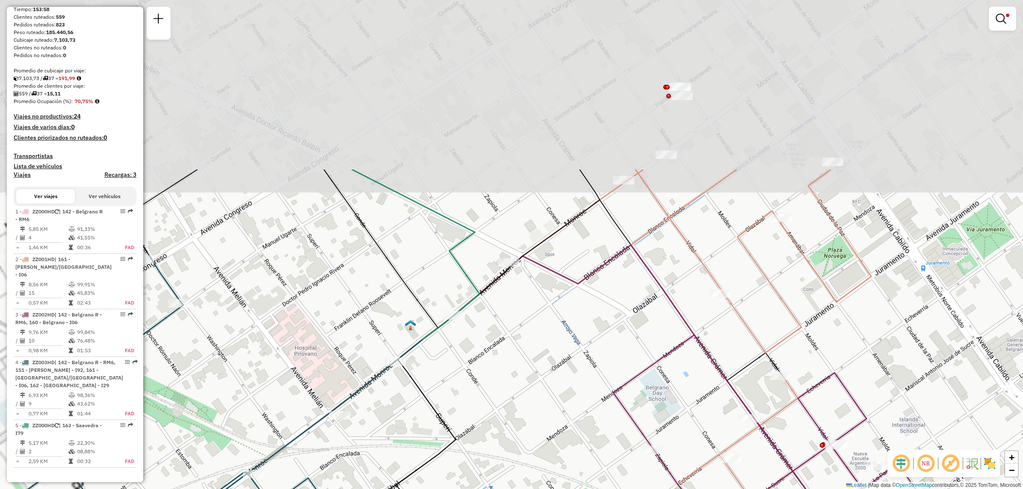
drag, startPoint x: 508, startPoint y: 77, endPoint x: 617, endPoint y: 295, distance: 244.4
click at [617, 295] on div "Limpiar filtros Ventana de servicio Día de servicio Capacidad Transportistas Ve…" at bounding box center [511, 244] width 1023 height 489
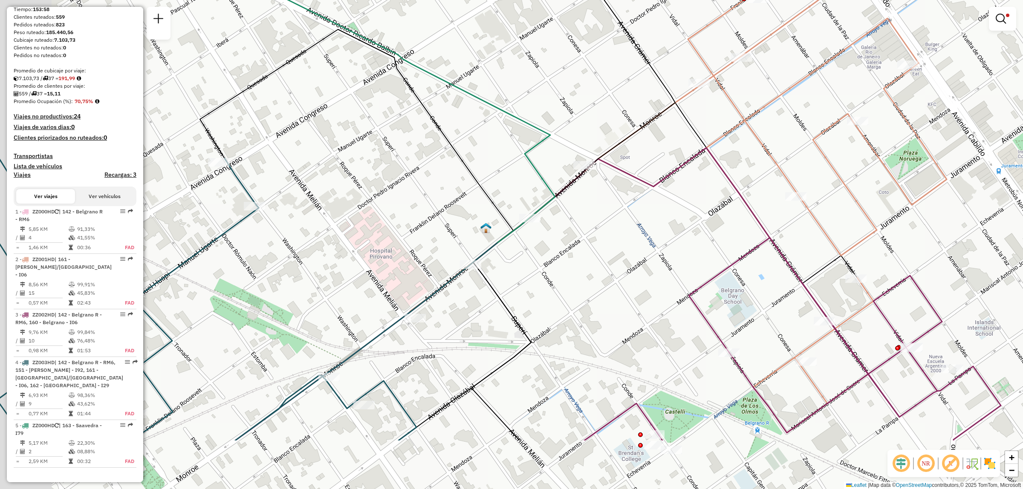
drag, startPoint x: 485, startPoint y: 322, endPoint x: 540, endPoint y: 259, distance: 84.0
click at [573, 224] on div "Limpiar filtros Ventana de servicio Día de servicio Capacidad Transportistas Ve…" at bounding box center [511, 244] width 1023 height 489
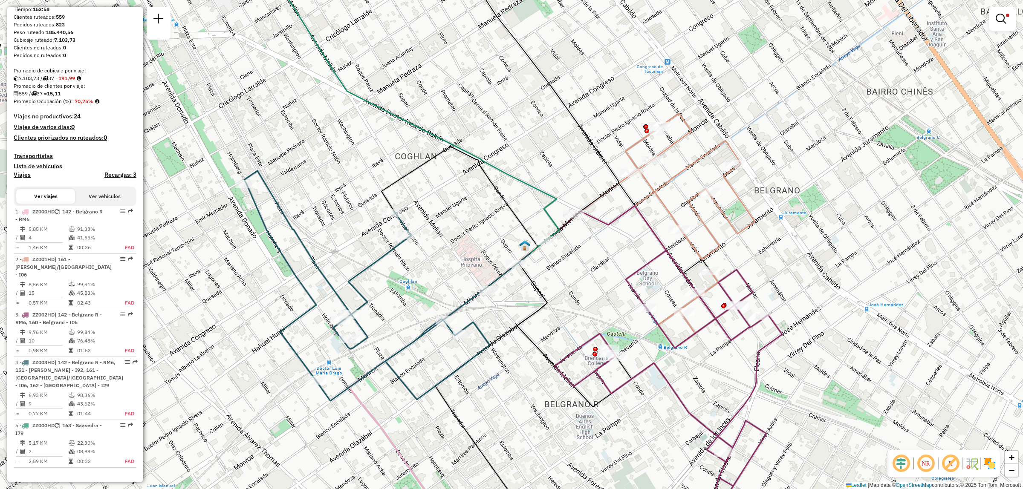
drag, startPoint x: 612, startPoint y: 427, endPoint x: 589, endPoint y: 246, distance: 182.6
click at [599, 288] on div "Limpiar filtros Ventana de servicio Día de servicio Capacidad Transportistas Ve…" at bounding box center [511, 244] width 1023 height 489
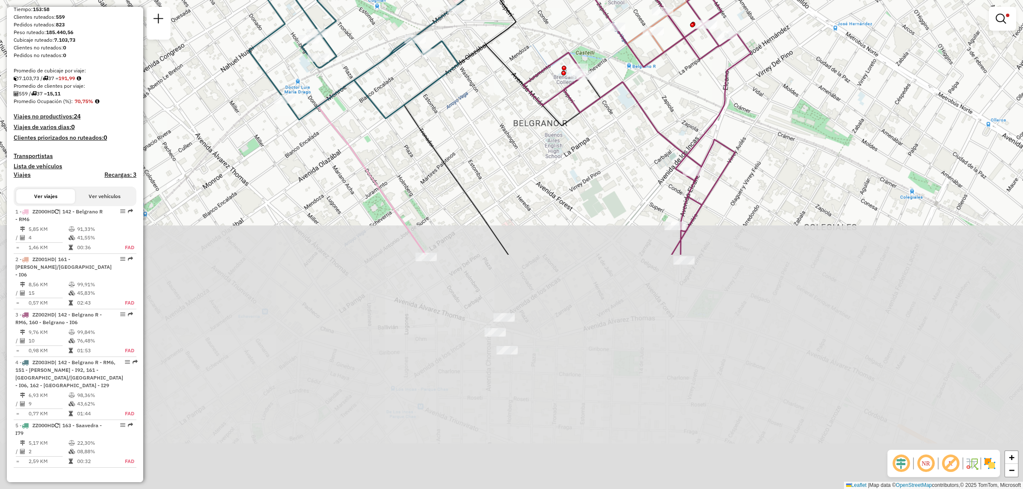
click at [588, 282] on div "Limpiar filtros Ventana de servicio Día de servicio Capacidad Transportistas Ve…" at bounding box center [511, 244] width 1023 height 489
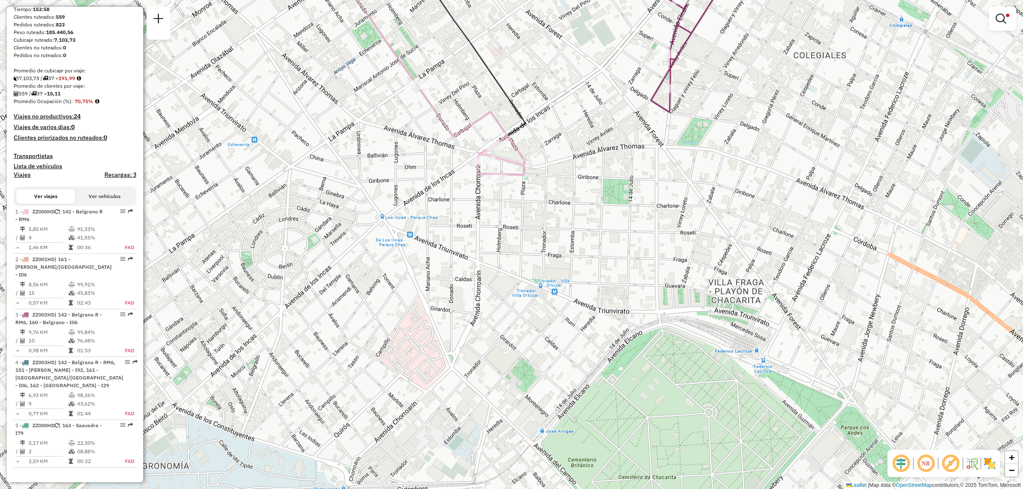
drag, startPoint x: 535, startPoint y: 237, endPoint x: 514, endPoint y: 226, distance: 24.0
click at [540, 251] on div "Limpiar filtros Ventana de servicio Día de servicio Capacidad Transportistas Ve…" at bounding box center [511, 244] width 1023 height 489
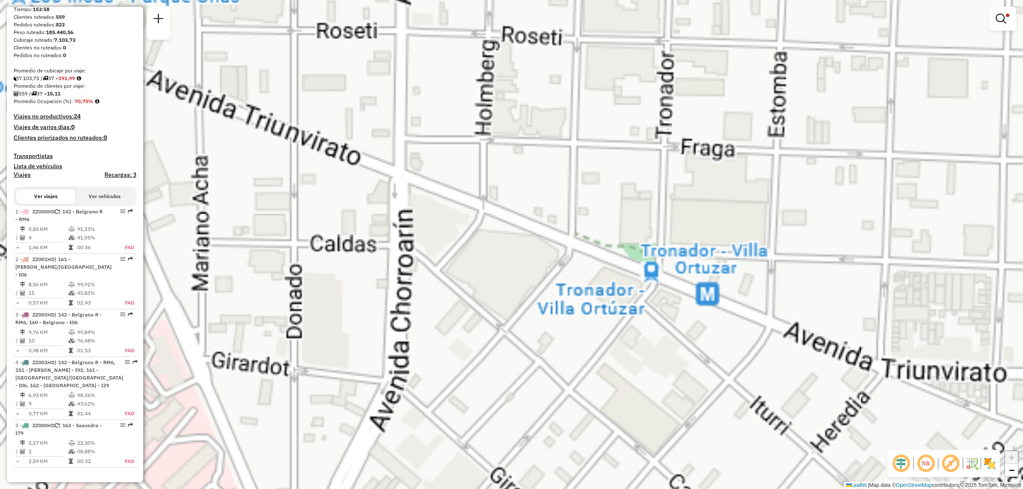
click at [529, 307] on div "Limpiar filtros Ventana de servicio Día de servicio Capacidad Transportistas Ve…" at bounding box center [511, 244] width 1023 height 489
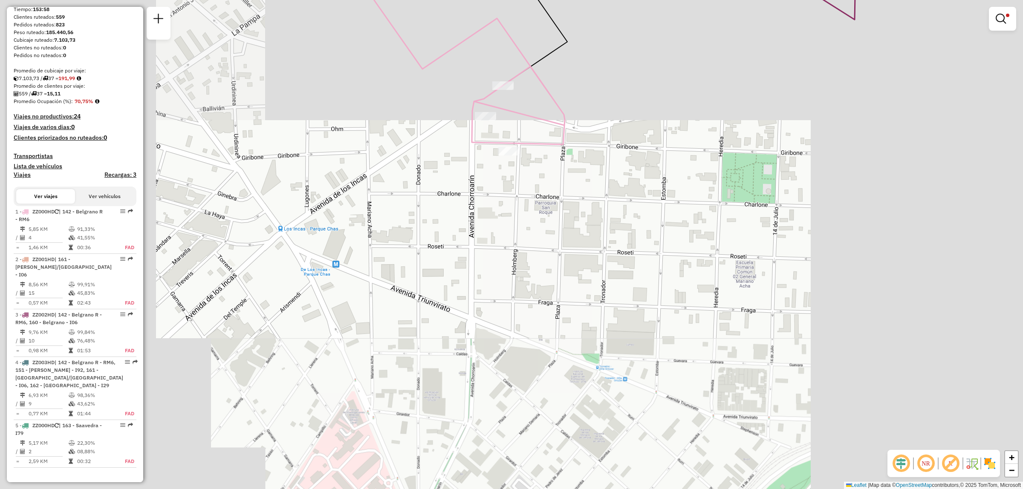
drag, startPoint x: 506, startPoint y: 288, endPoint x: 522, endPoint y: 348, distance: 62.1
click at [522, 355] on div "Limpiar filtros Ventana de servicio Día de servicio Capacidad Transportistas Ve…" at bounding box center [511, 244] width 1023 height 489
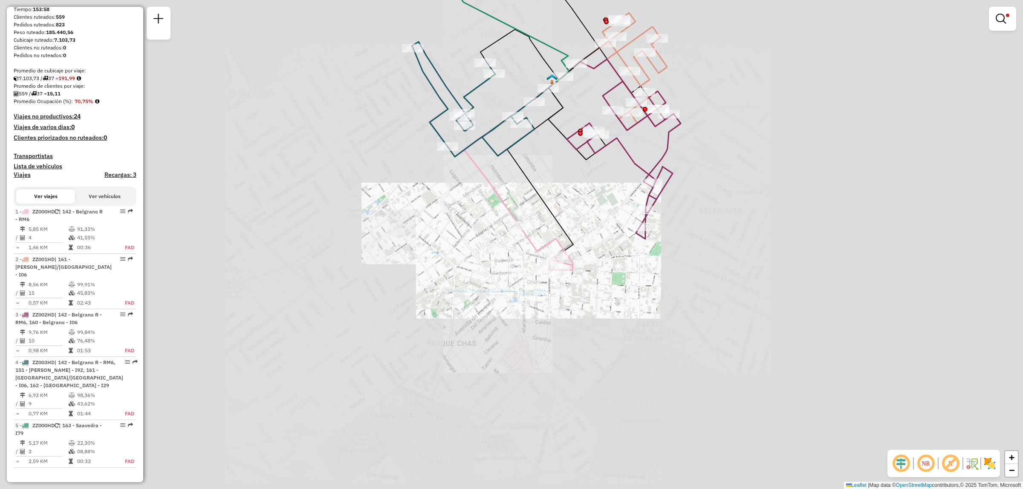
click at [549, 291] on div "Limpiar filtros Ventana de servicio Día de servicio Capacidad Transportistas Ve…" at bounding box center [511, 244] width 1023 height 489
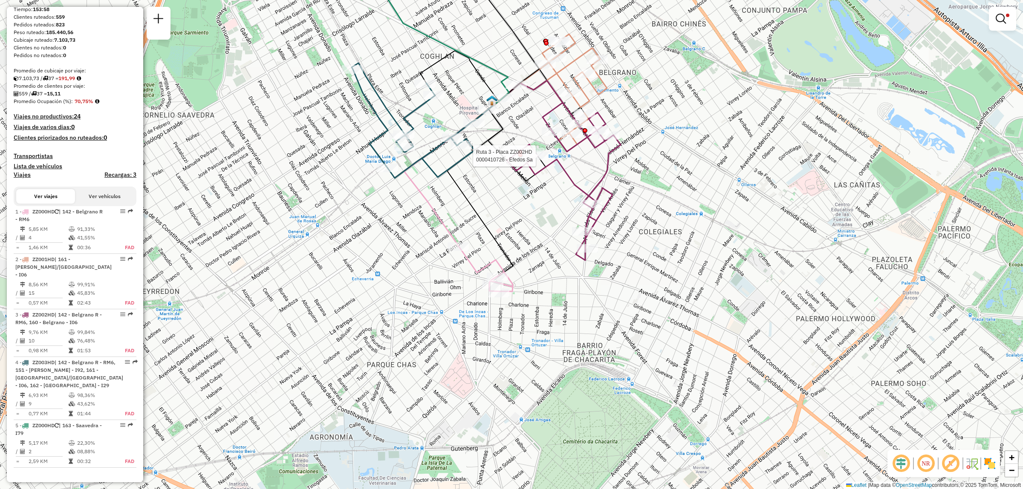
click at [546, 160] on div at bounding box center [538, 156] width 21 height 9
select select "**********"
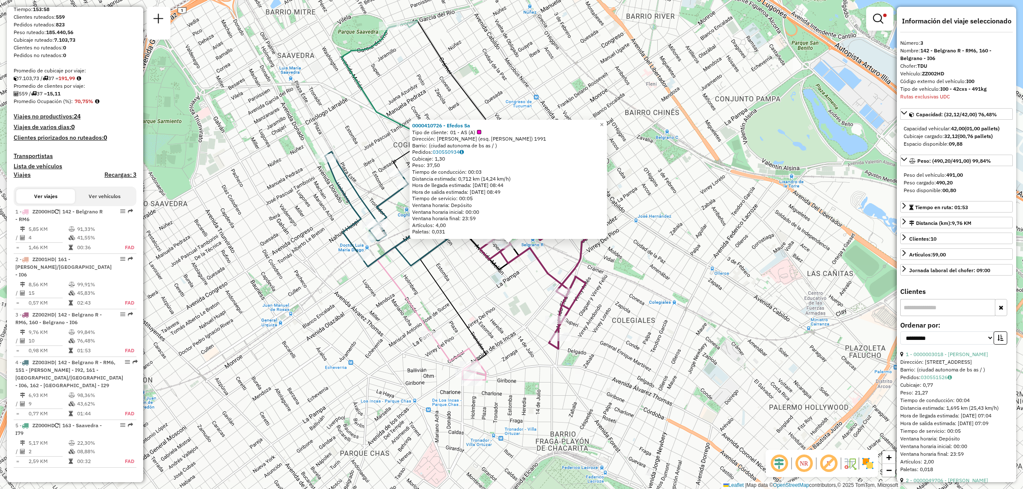
click at [606, 305] on div "0000410726 - Efedos Sa Tipo de cliente: 01 - AS (A) Dirección: [PERSON_NAME] (e…" at bounding box center [511, 244] width 1023 height 489
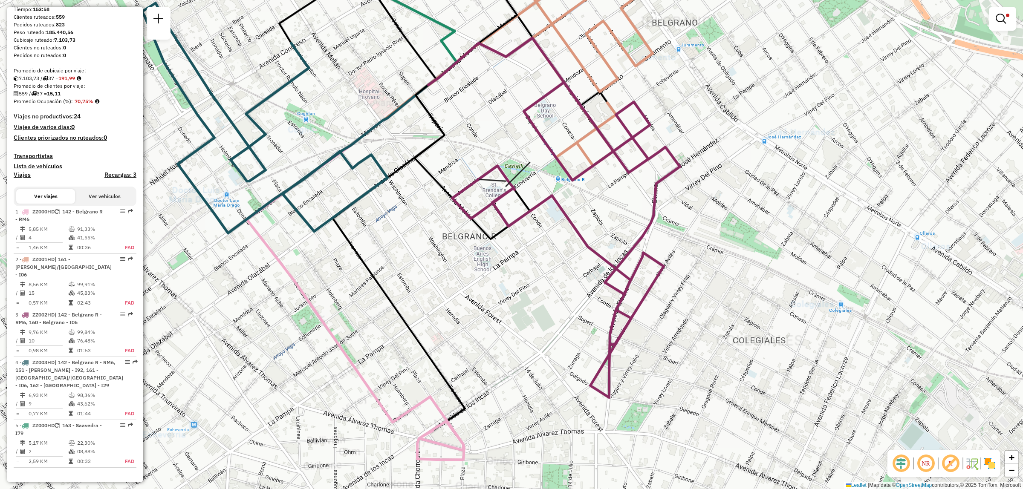
drag, startPoint x: 493, startPoint y: 272, endPoint x: 511, endPoint y: 307, distance: 40.0
click at [508, 312] on div "Limpiar filtros Ventana de servicio Día de servicio Capacidad Transportistas Ve…" at bounding box center [511, 244] width 1023 height 489
